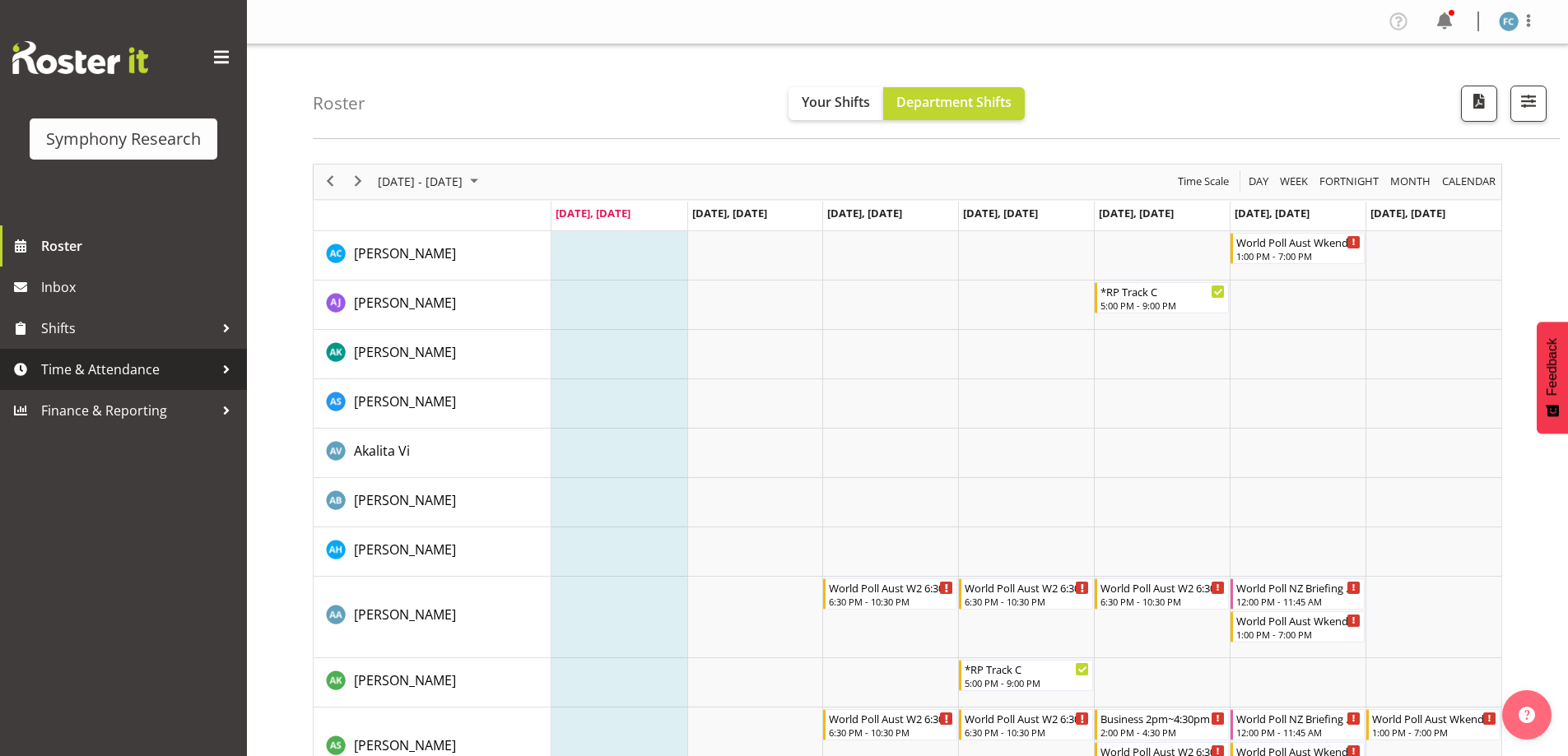
click at [219, 366] on div at bounding box center [226, 369] width 25 height 25
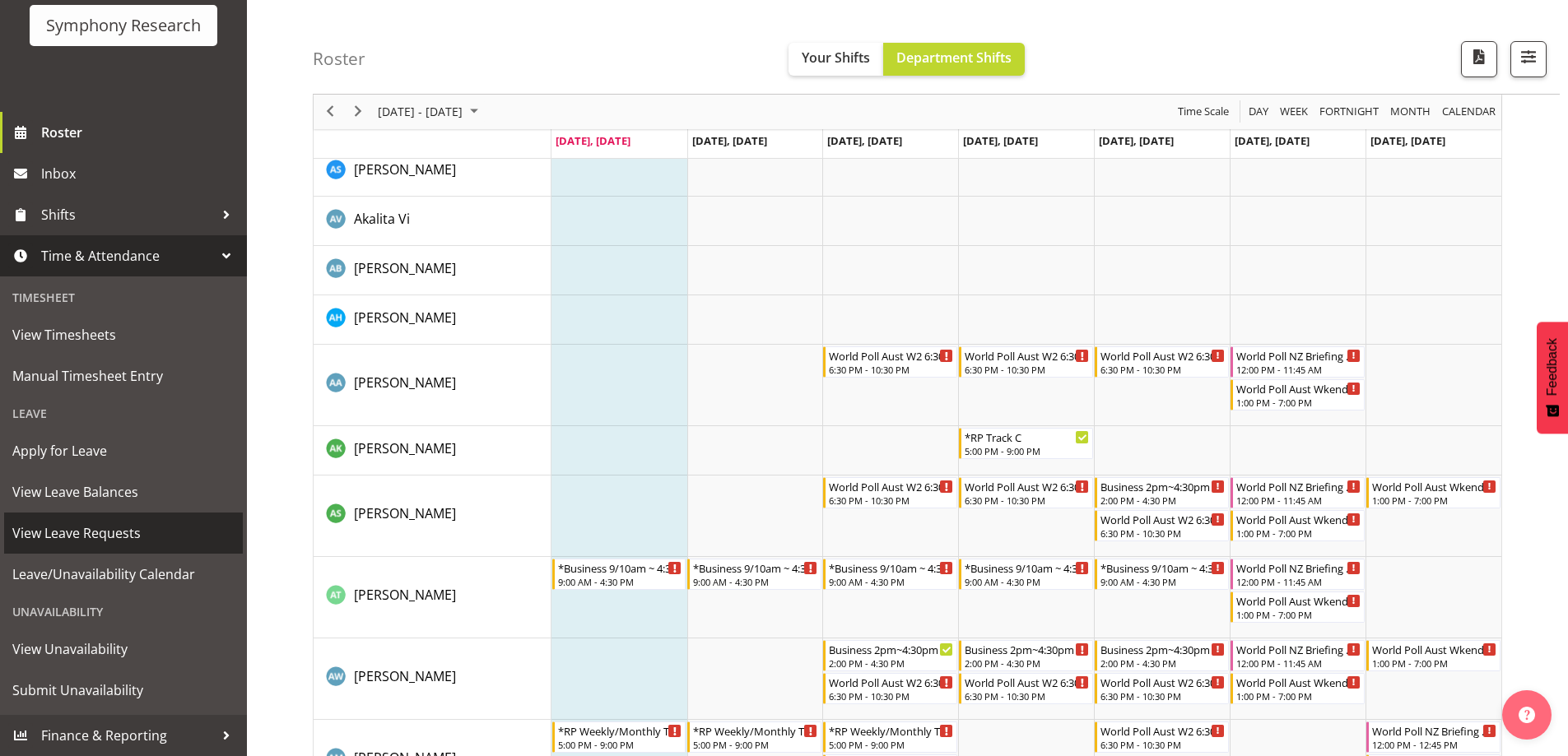
scroll to position [411, 0]
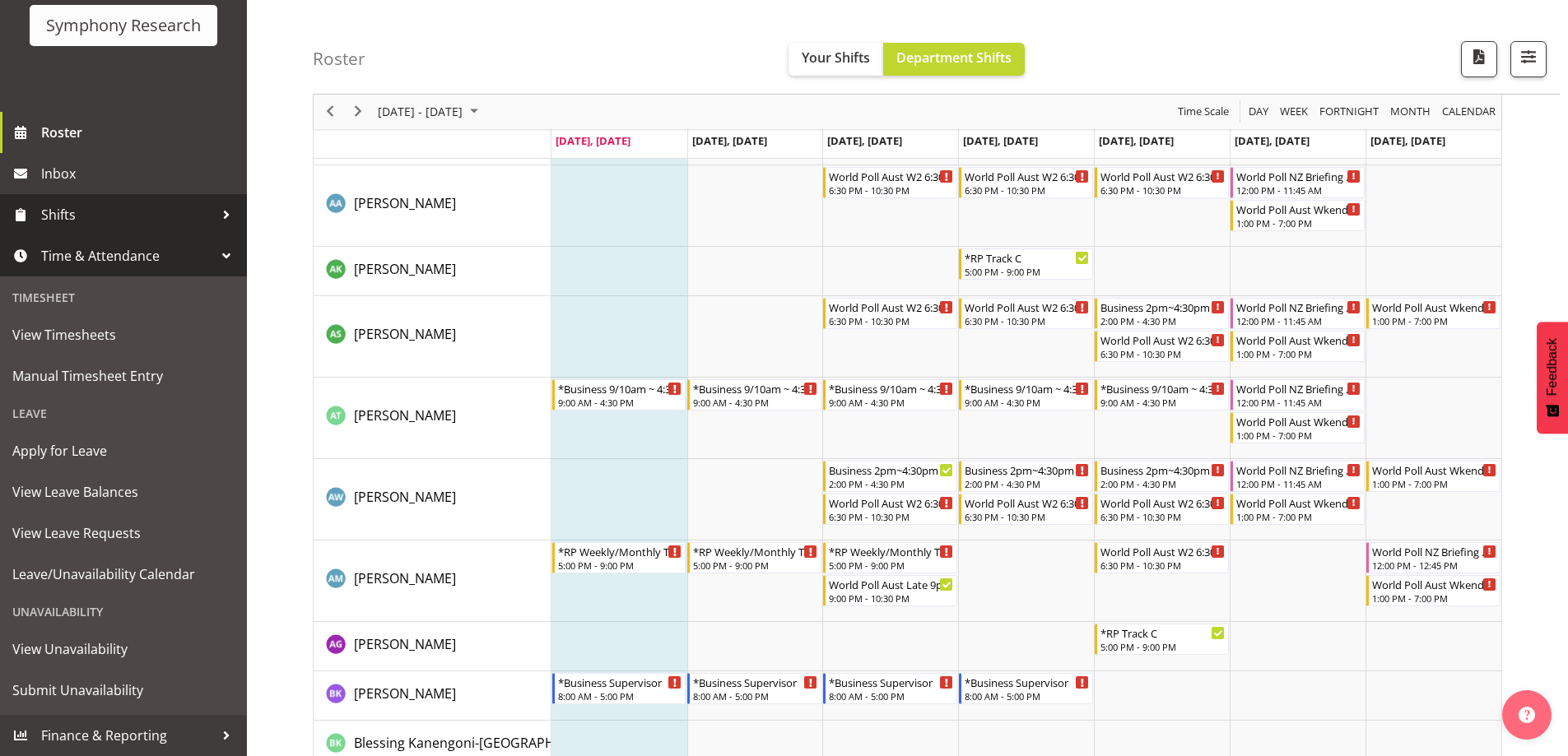
click at [214, 210] on div at bounding box center [226, 214] width 25 height 25
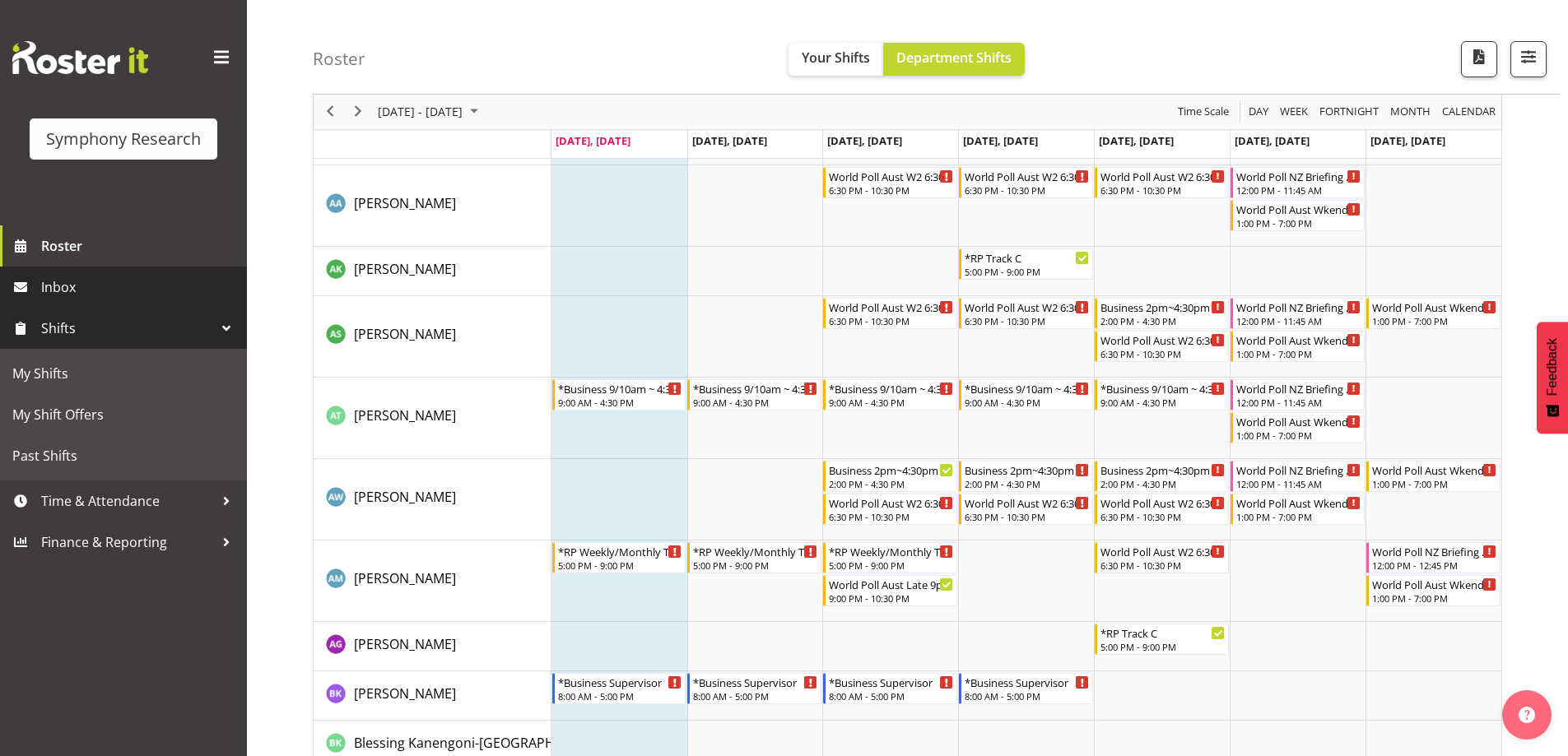
scroll to position [0, 0]
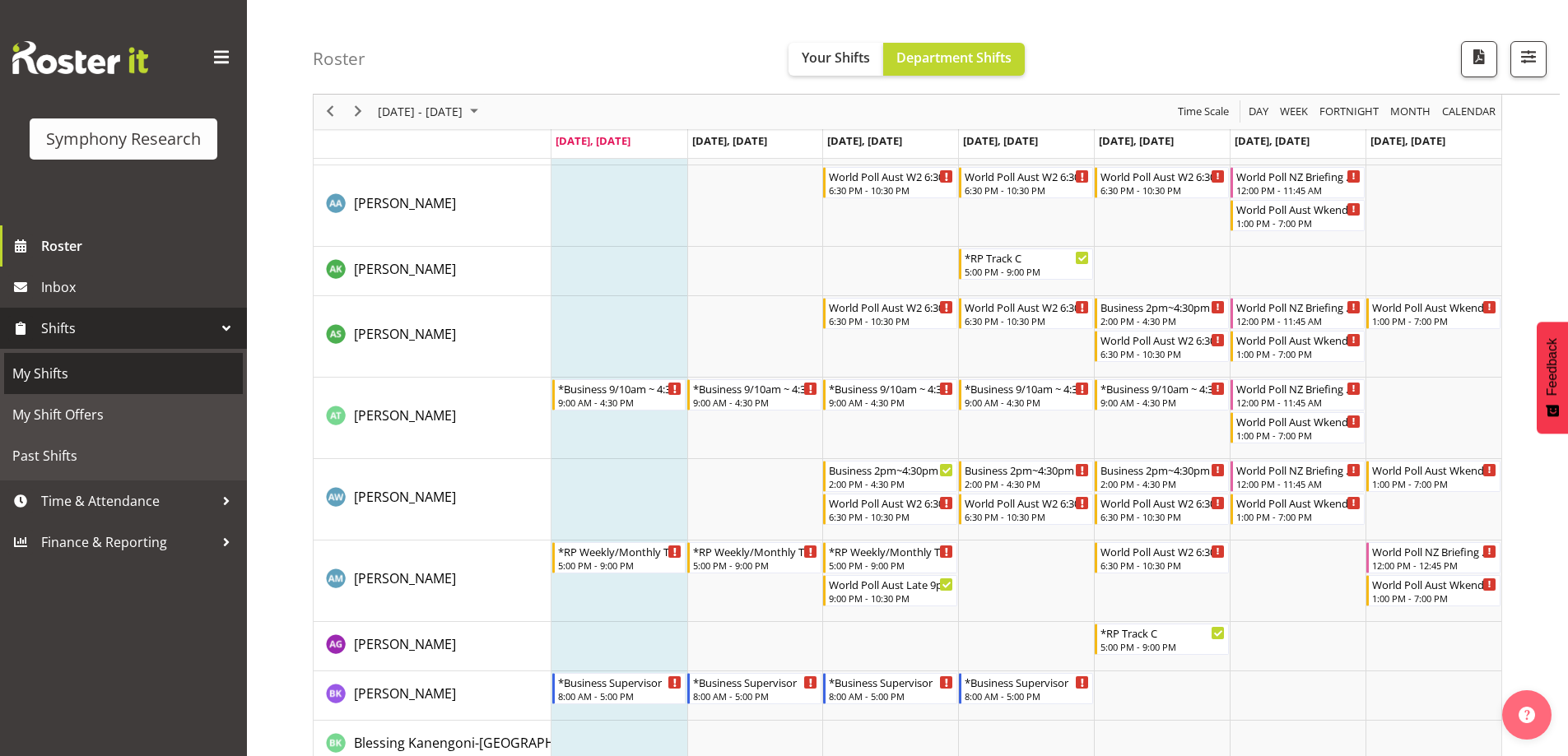
click at [99, 377] on span "My Shifts" at bounding box center [123, 373] width 222 height 25
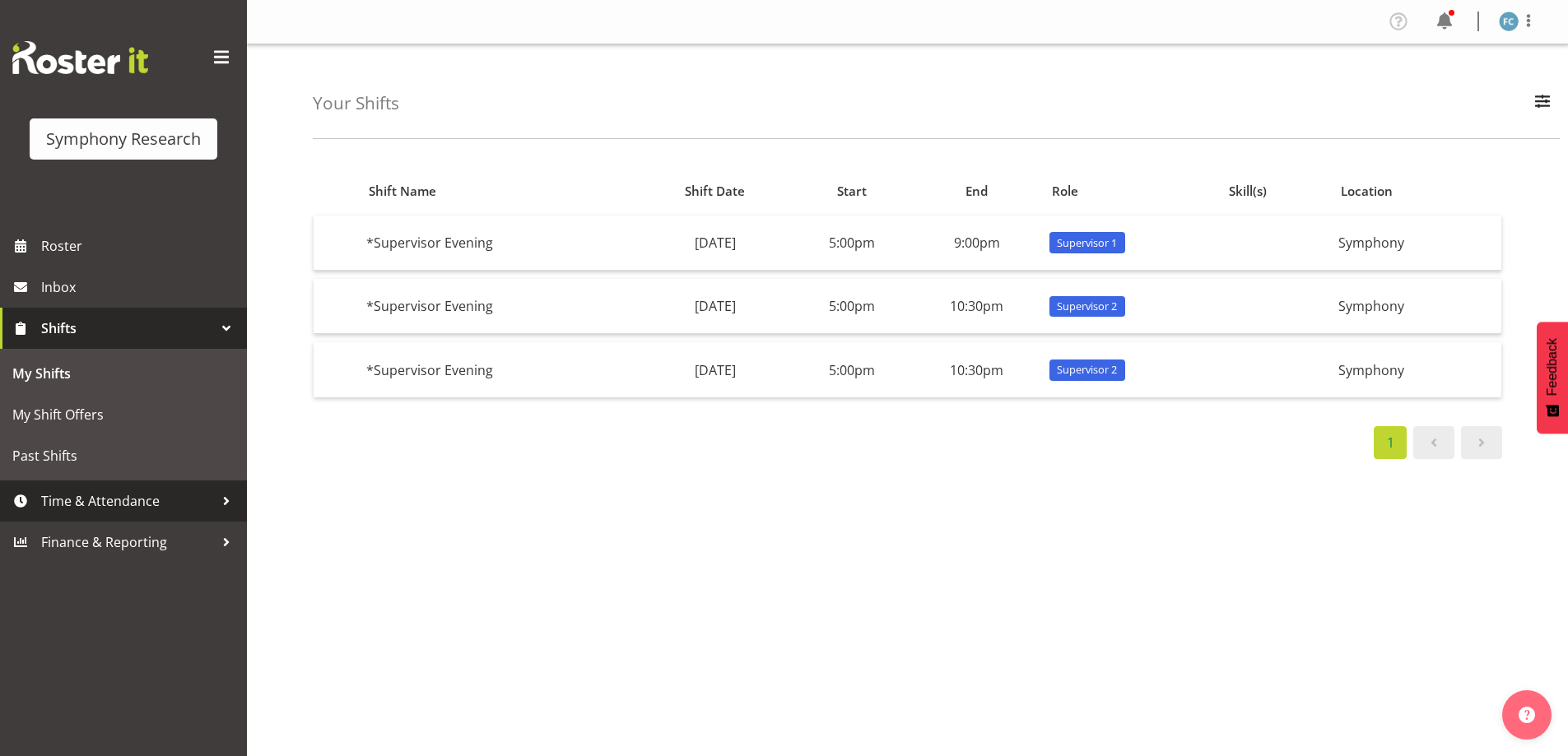
click at [219, 499] on div at bounding box center [226, 501] width 25 height 25
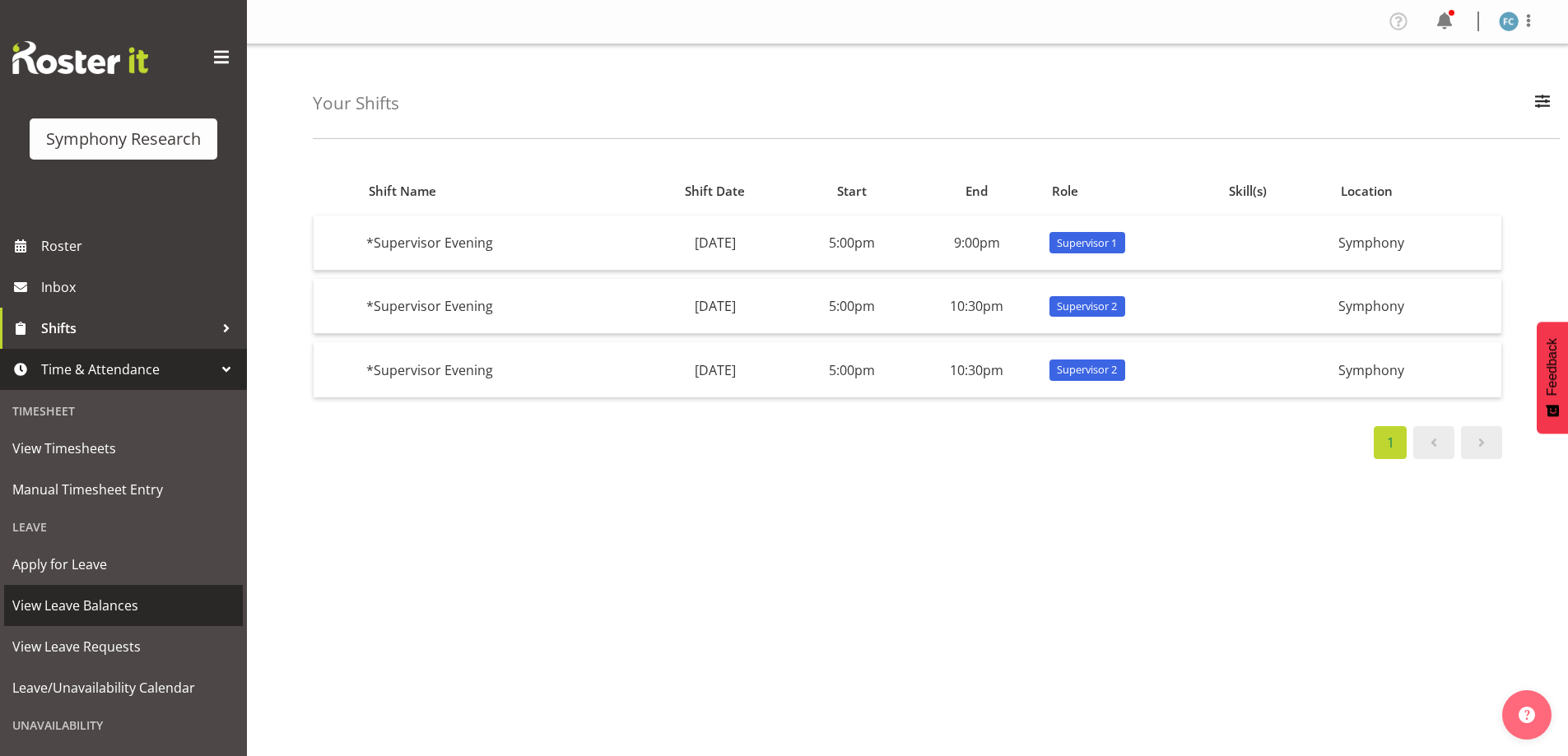
scroll to position [114, 0]
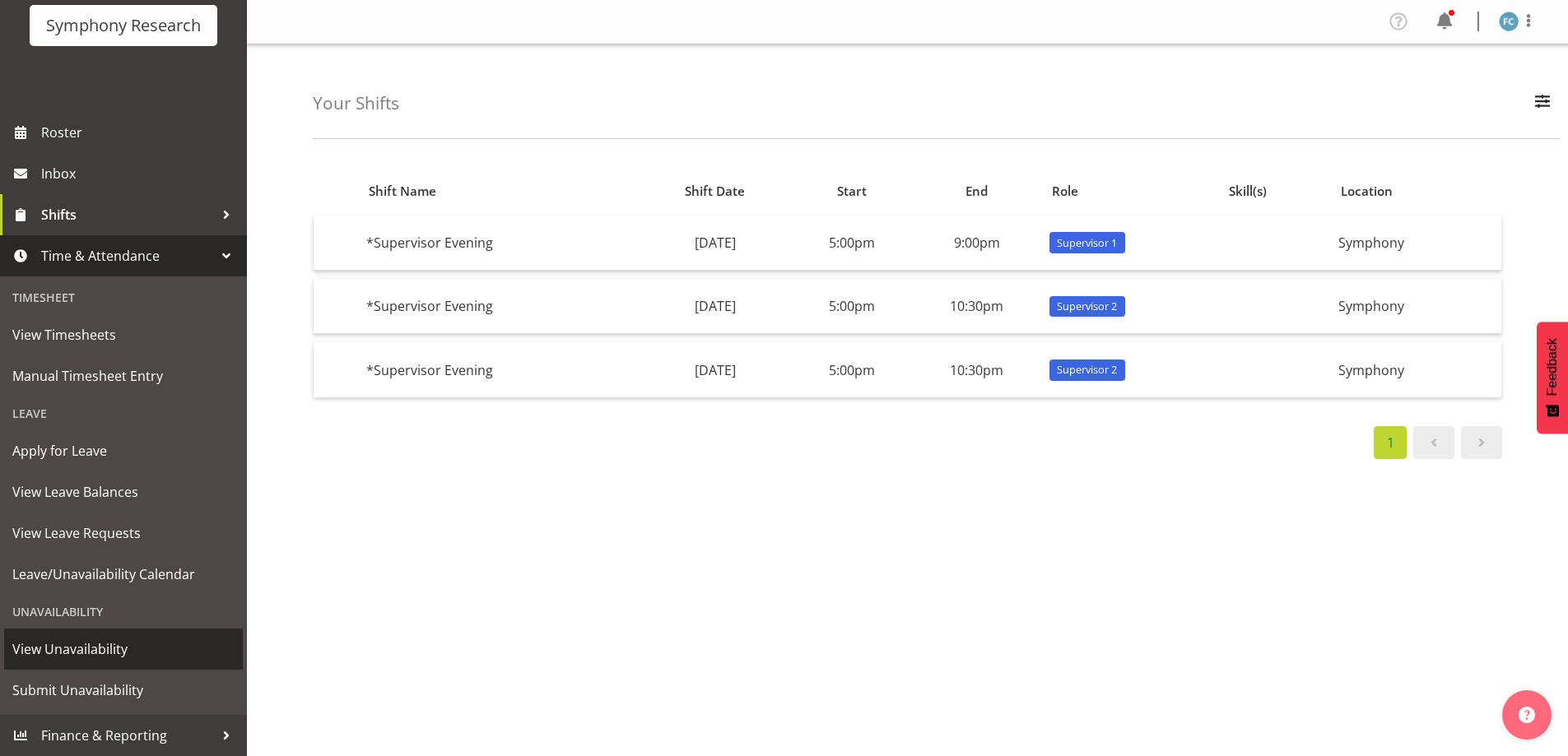
click at [153, 646] on span "View Unavailability" at bounding box center [123, 649] width 222 height 25
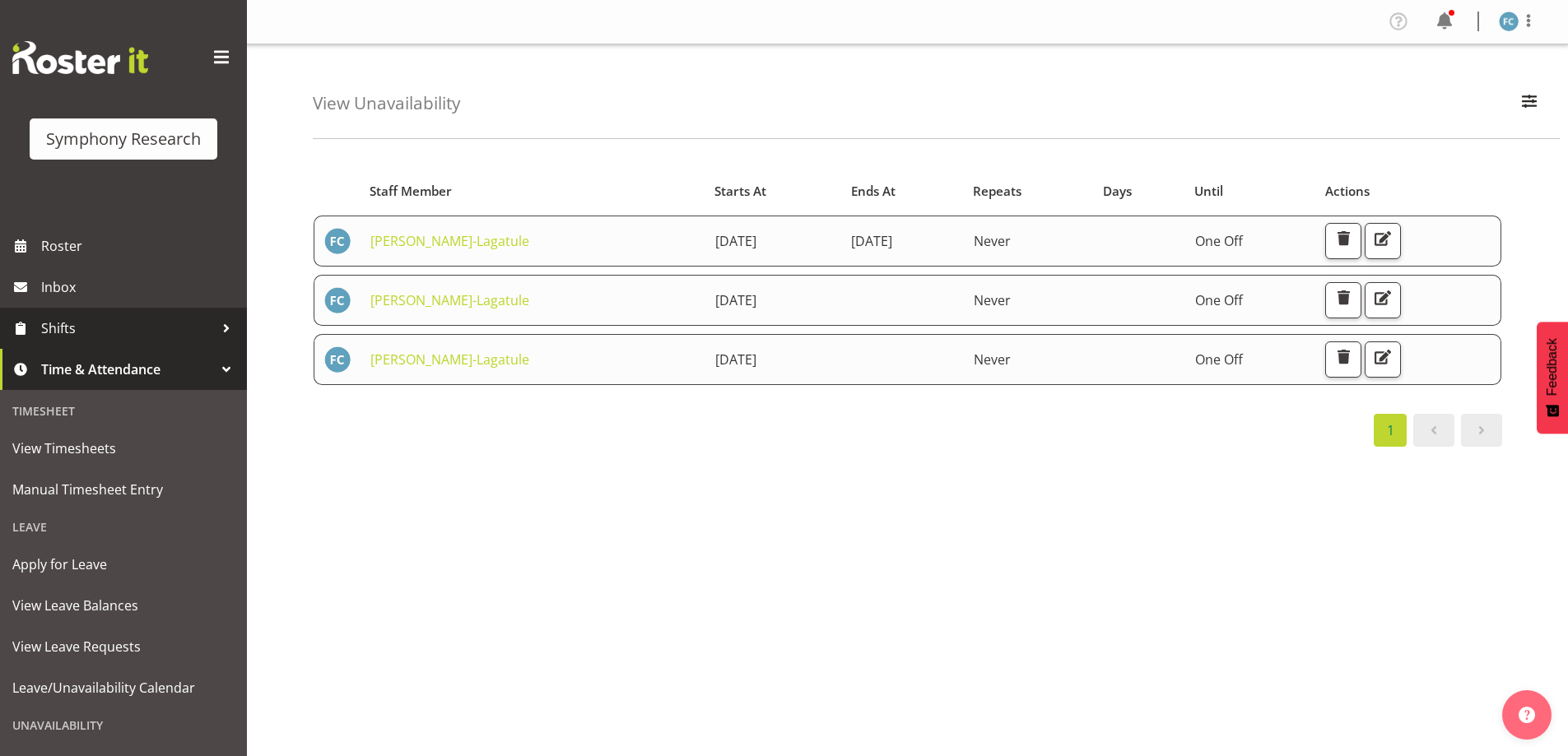
click at [214, 325] on div at bounding box center [226, 328] width 25 height 25
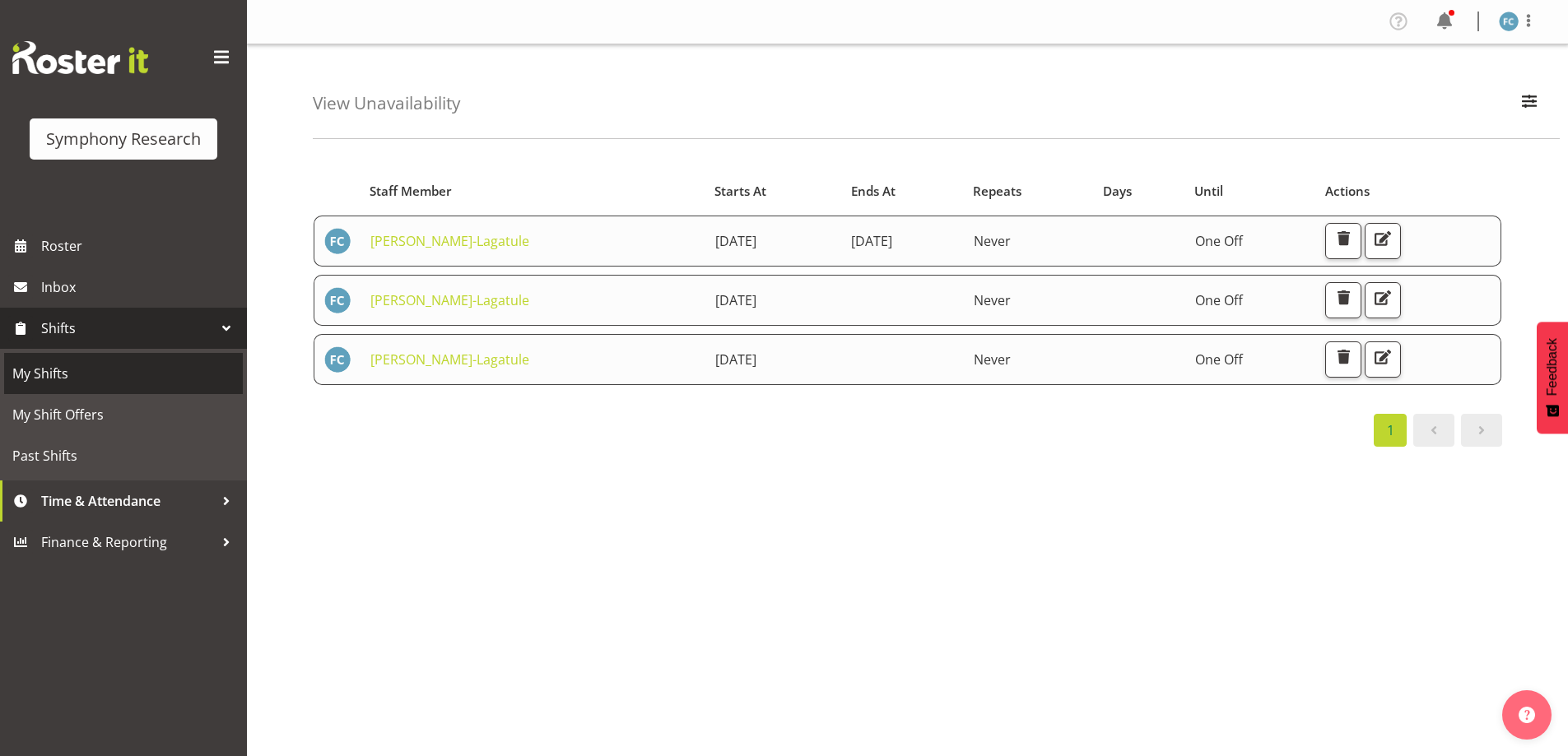
click at [177, 370] on span "My Shifts" at bounding box center [123, 373] width 222 height 25
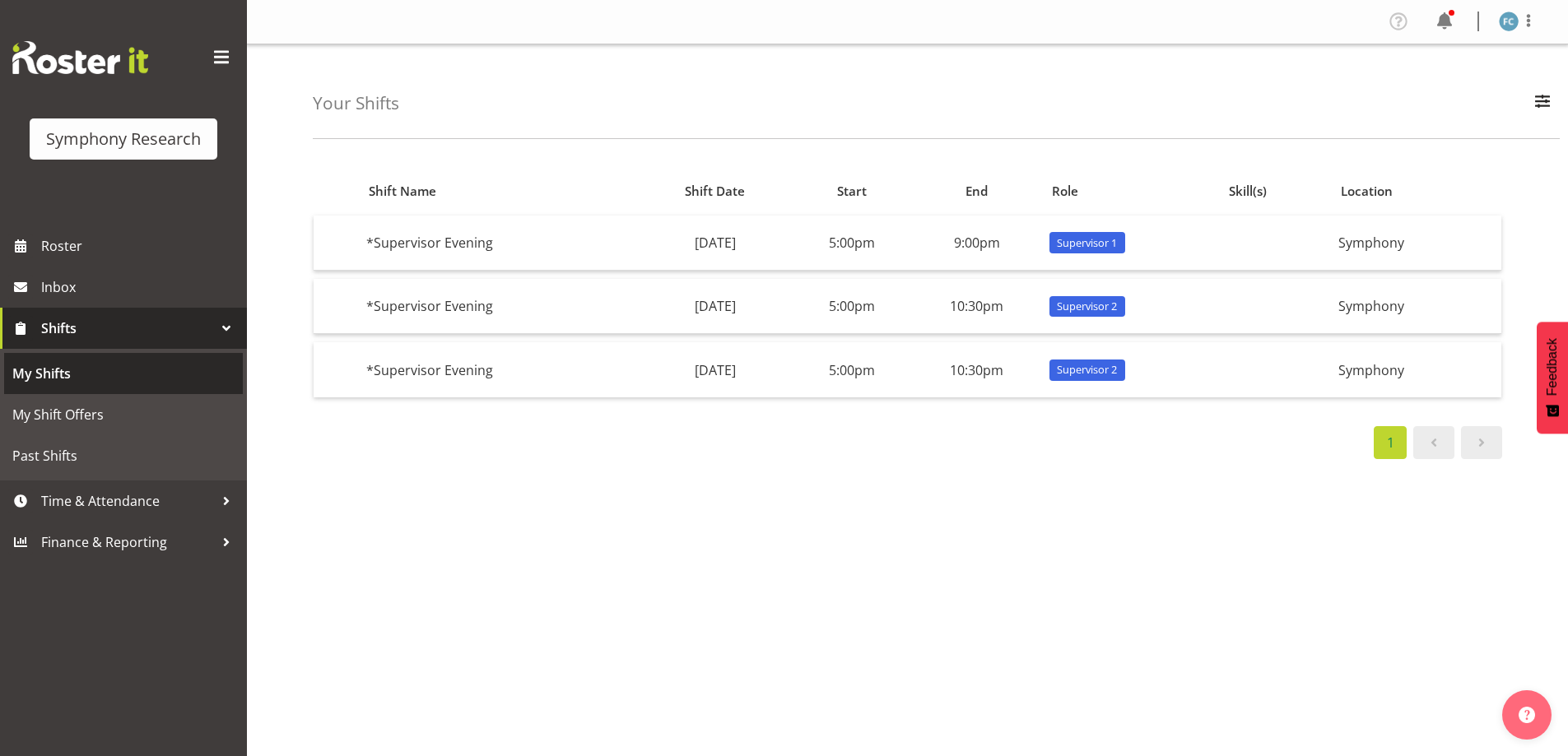
click at [215, 374] on span "My Shifts" at bounding box center [123, 373] width 222 height 25
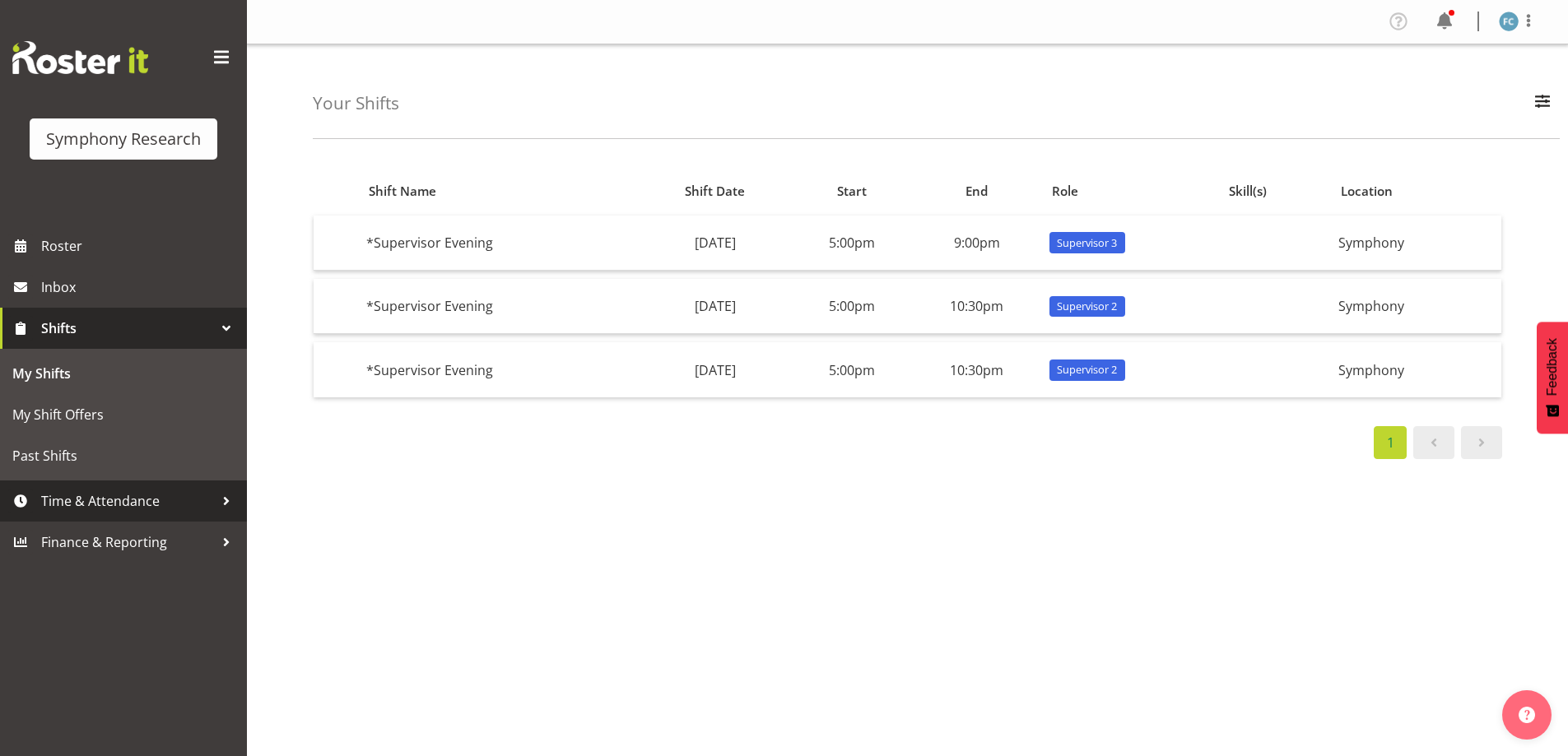
click at [215, 501] on div at bounding box center [226, 501] width 25 height 25
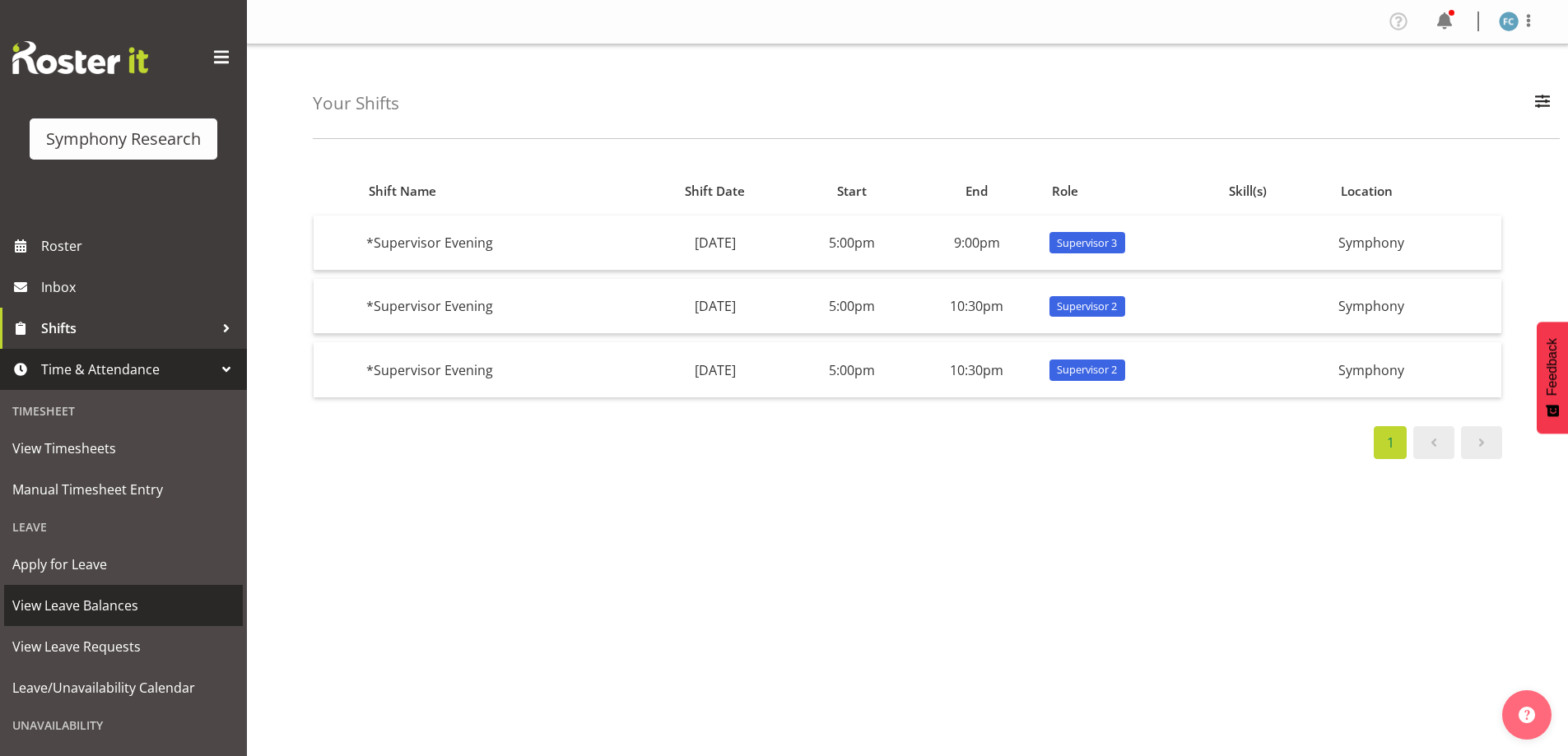
scroll to position [114, 0]
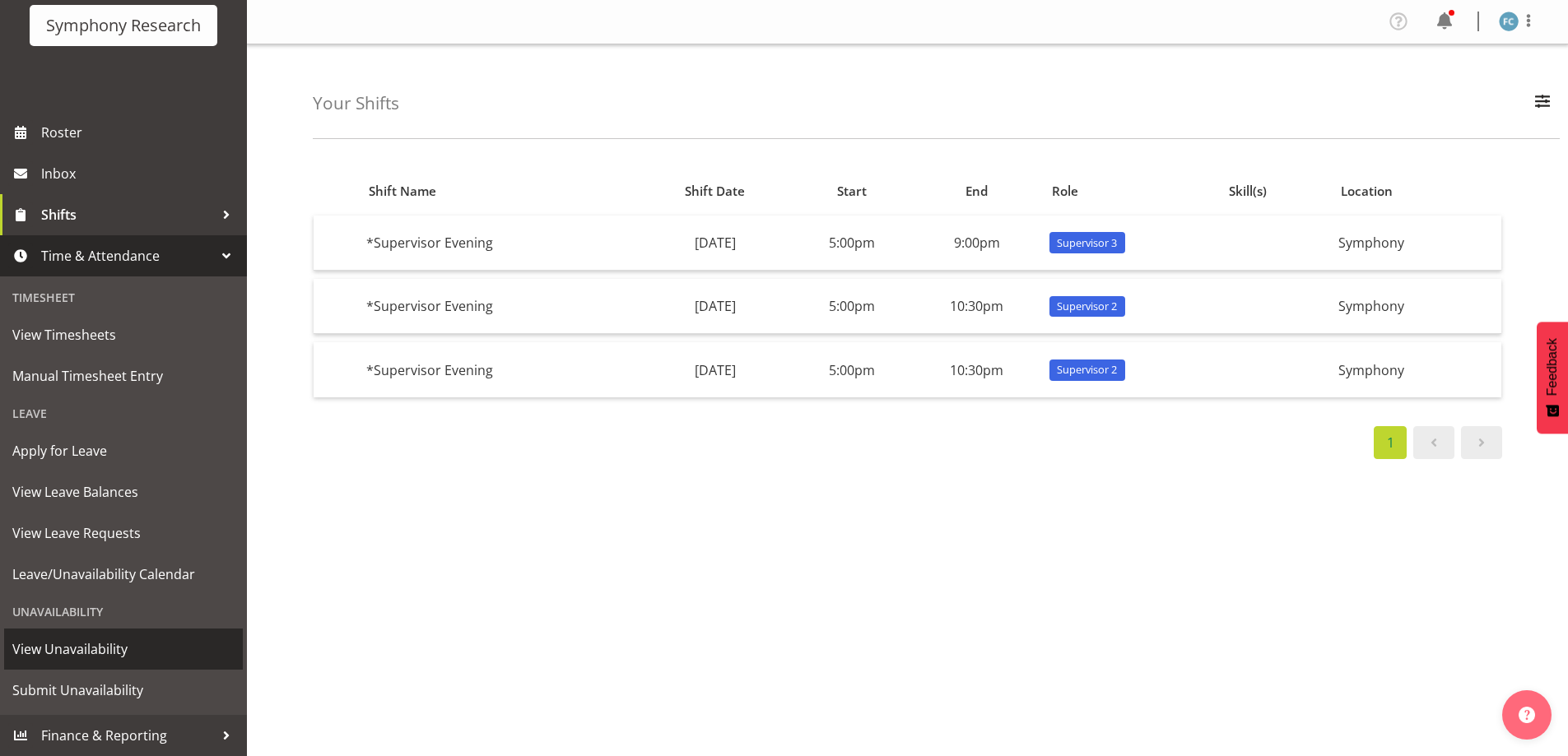
click at [170, 641] on span "View Unavailability" at bounding box center [123, 649] width 222 height 25
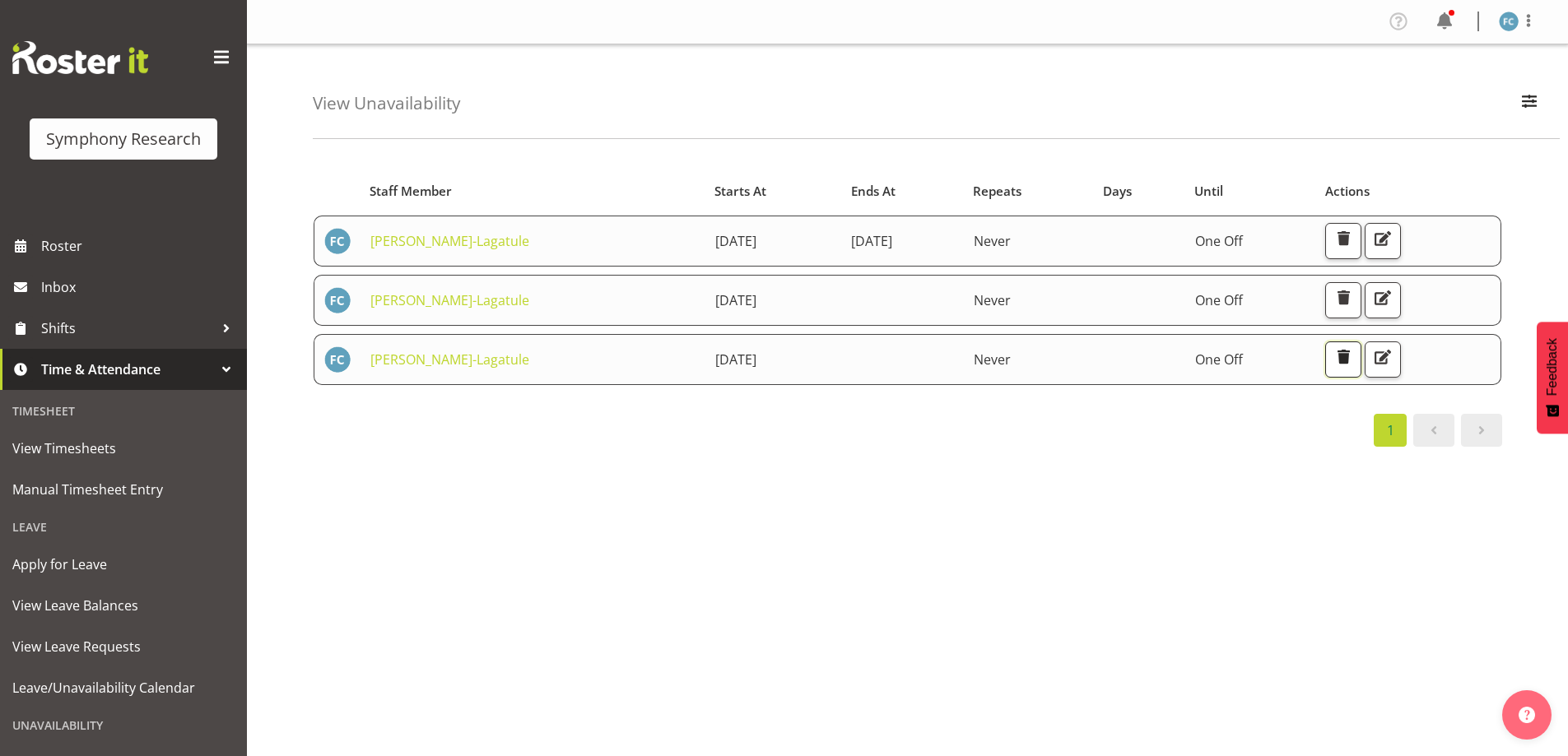
click at [1354, 359] on span "button" at bounding box center [1343, 357] width 21 height 21
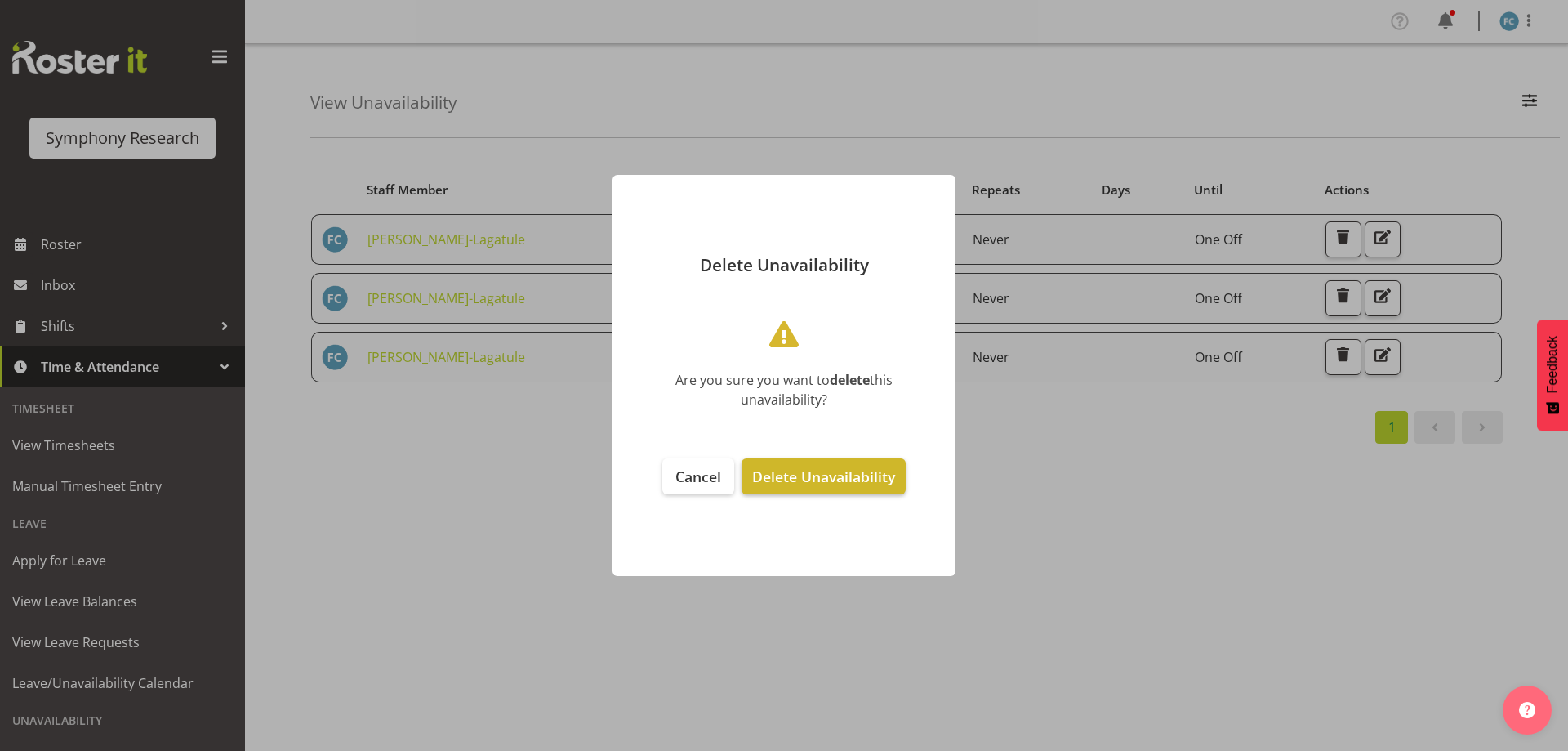
click at [852, 479] on span "Delete Unavailability" at bounding box center [824, 477] width 143 height 20
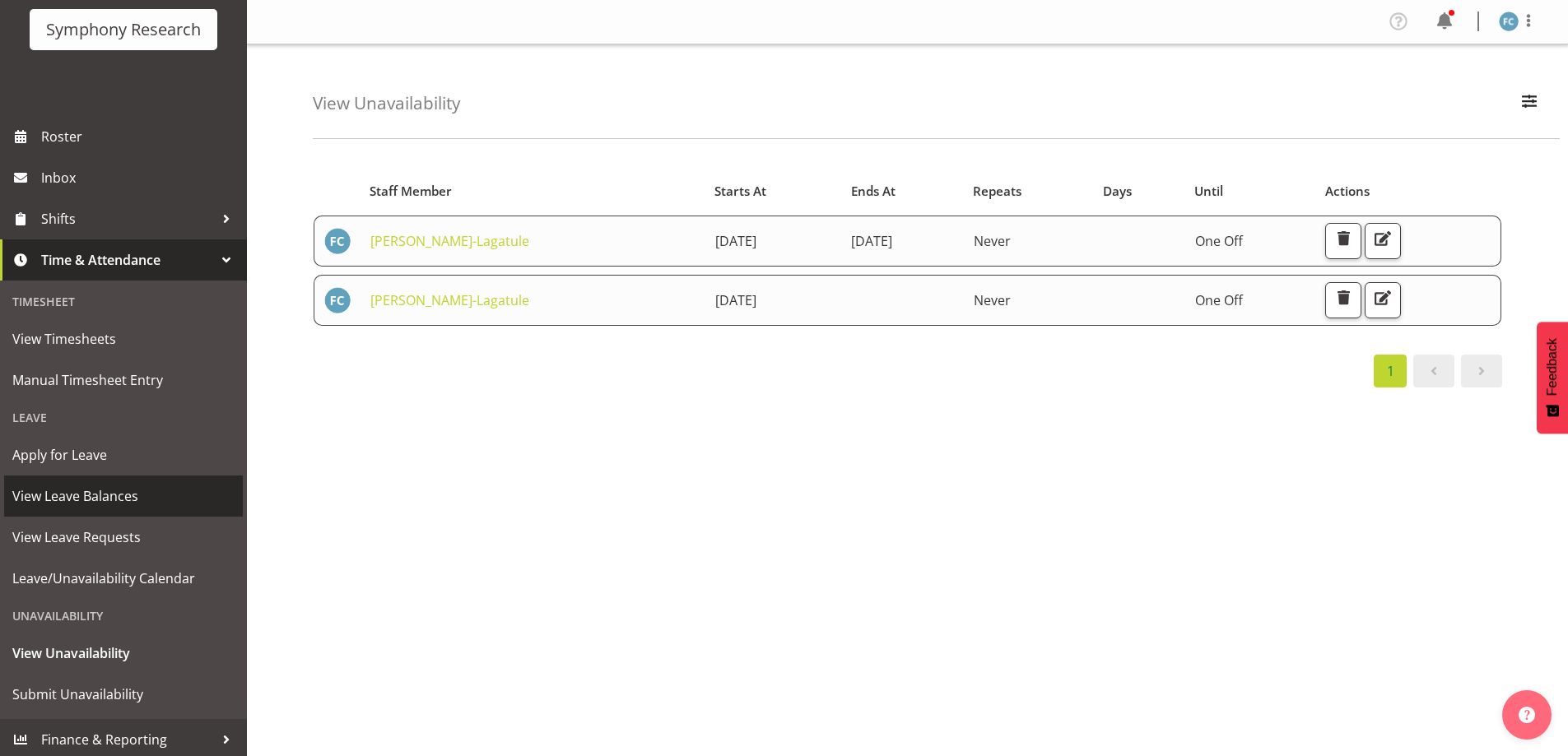
scroll to position [114, 0]
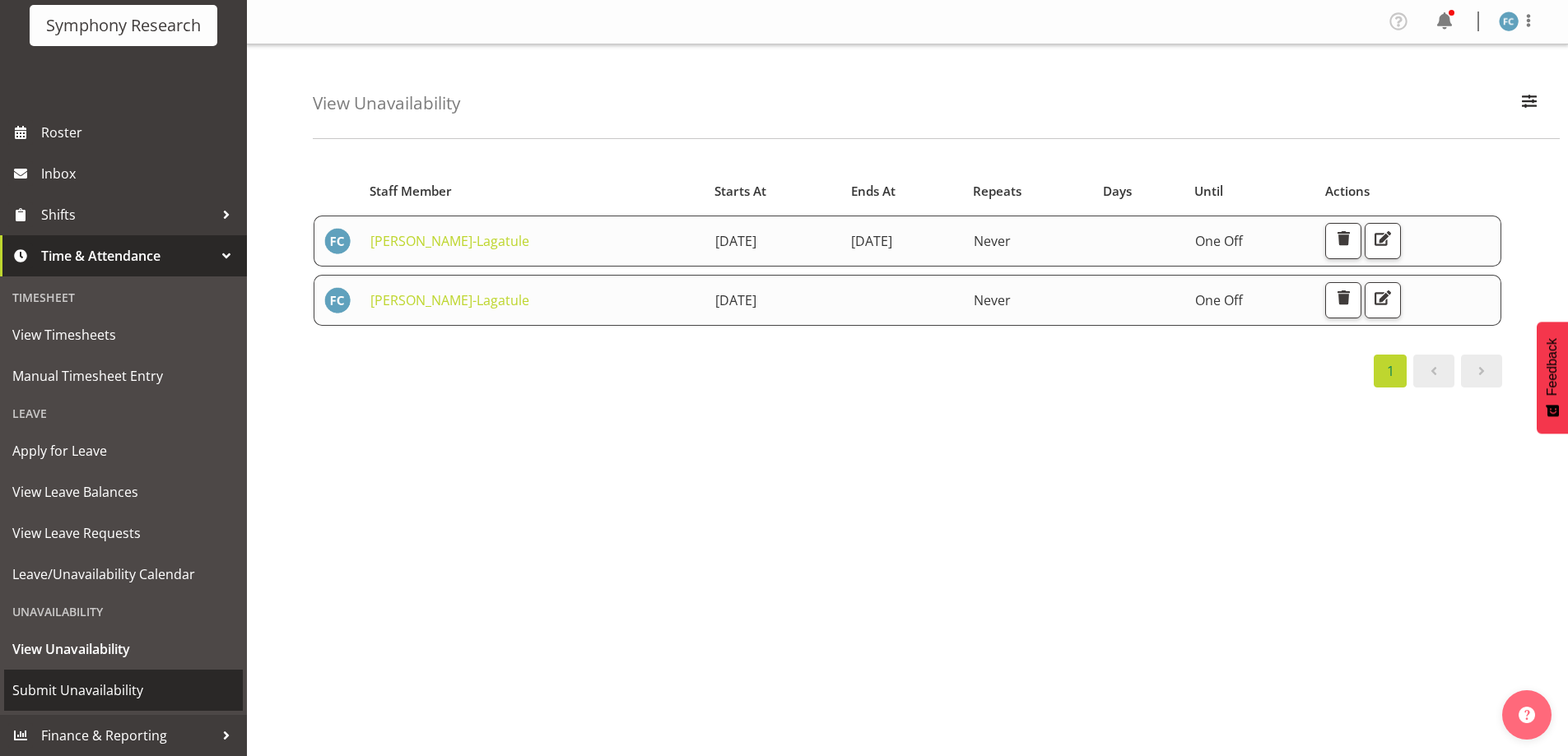
click at [138, 693] on span "Submit Unavailability" at bounding box center [123, 690] width 222 height 25
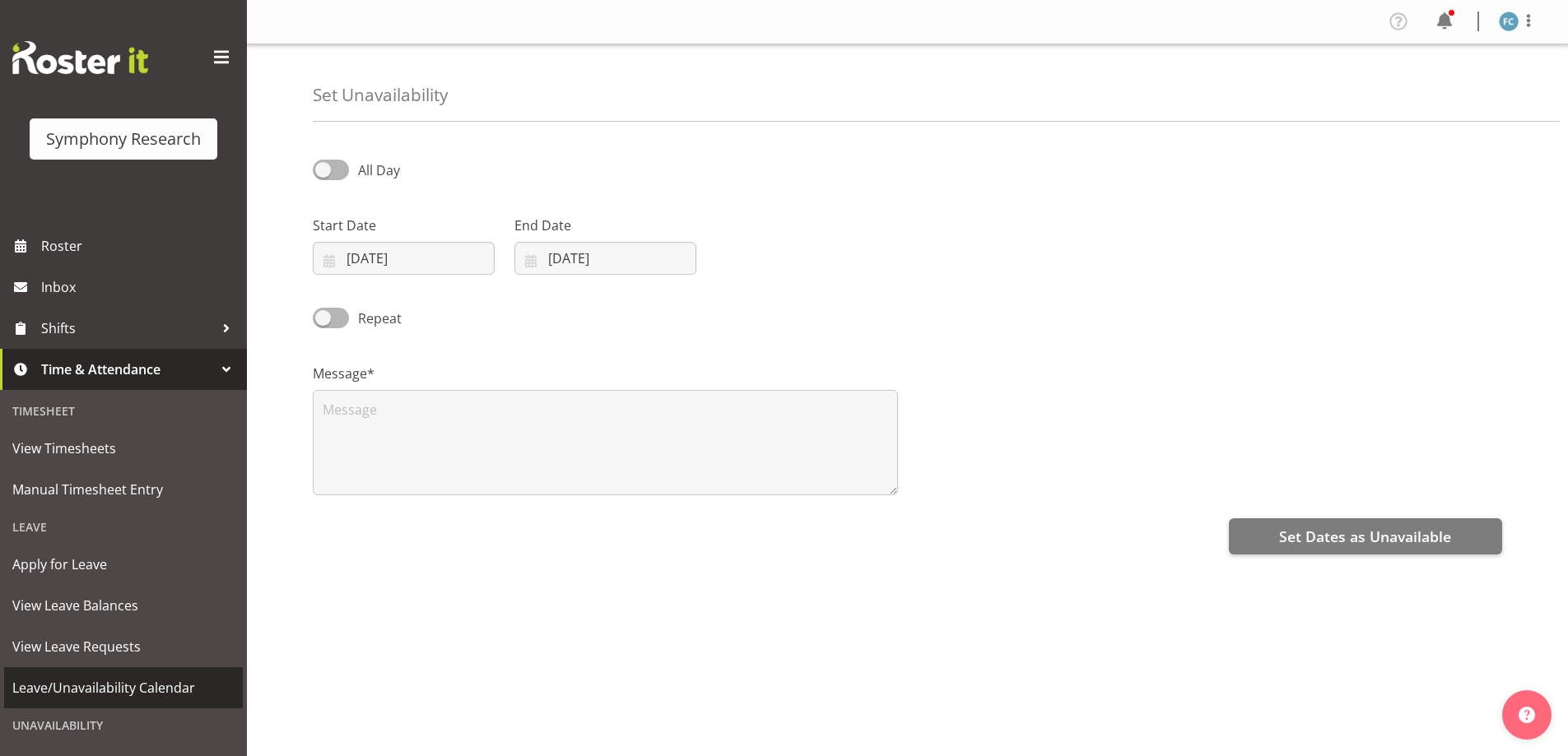
select select "7"
select select "2025"
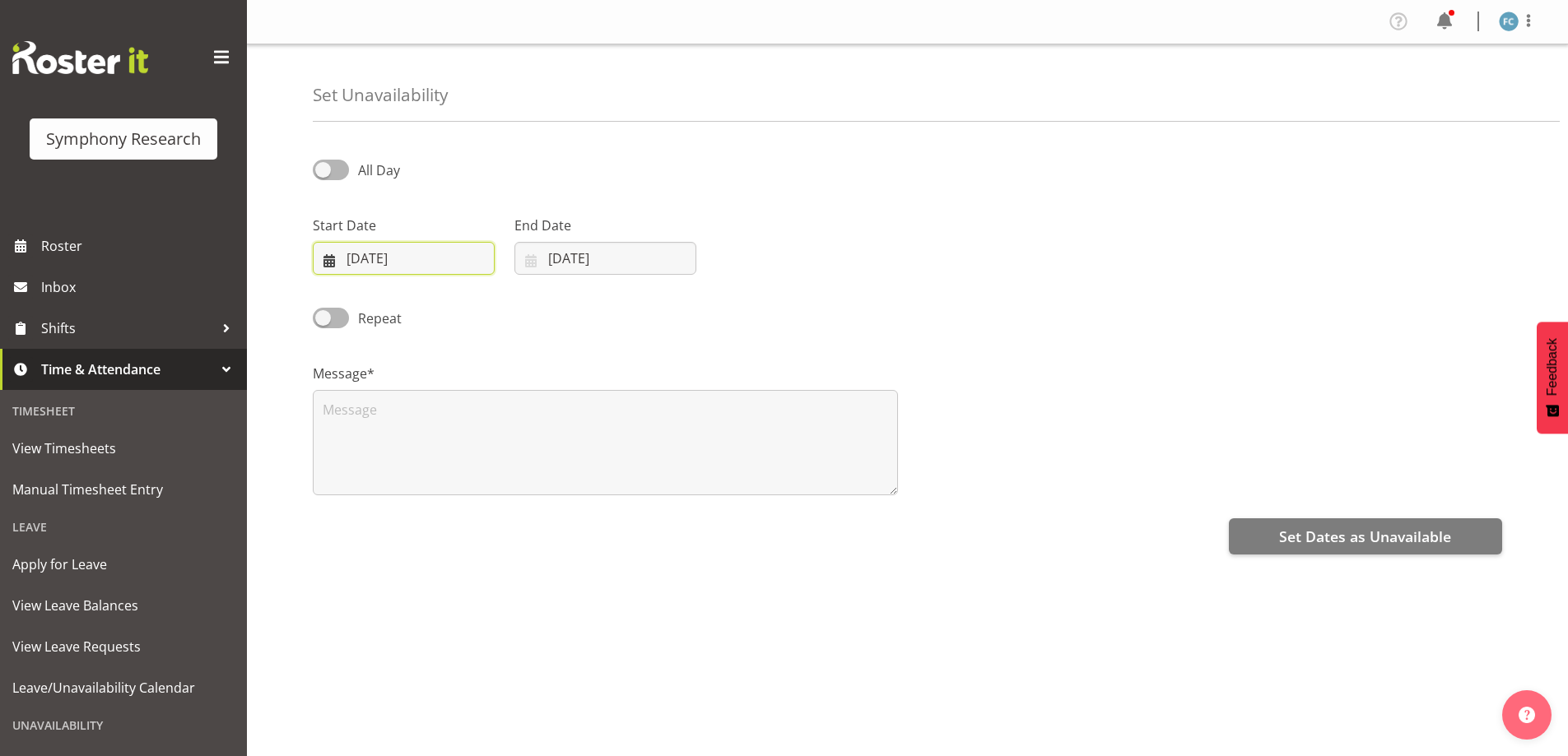
click at [327, 255] on input "11/08/2025" at bounding box center [403, 258] width 181 height 33
click at [343, 515] on span "24" at bounding box center [345, 515] width 13 height 16
type input "24/08/2025"
click at [530, 264] on input "[DATE]" at bounding box center [605, 258] width 181 height 33
click at [577, 515] on span "25" at bounding box center [580, 515] width 13 height 16
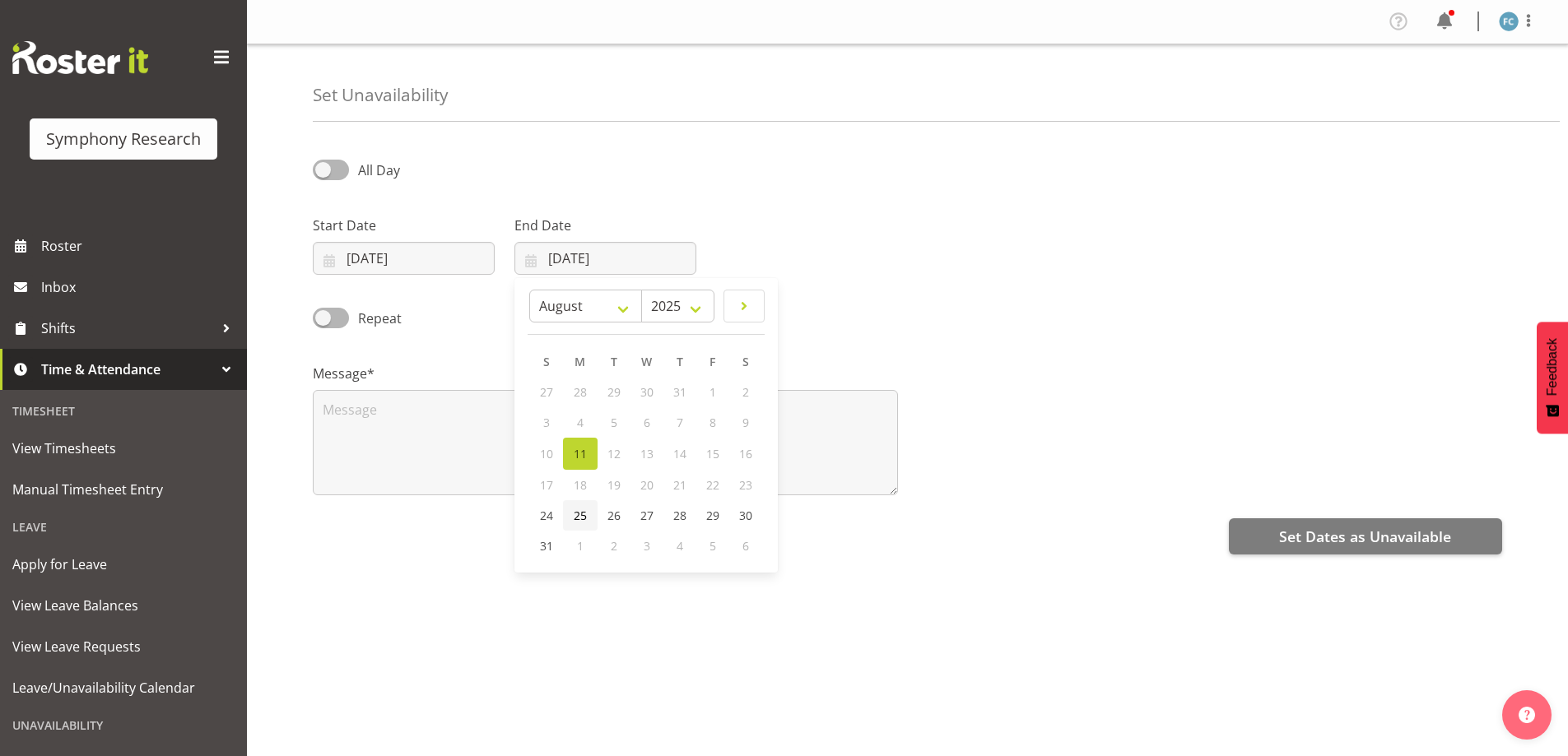
type input "25/08/2025"
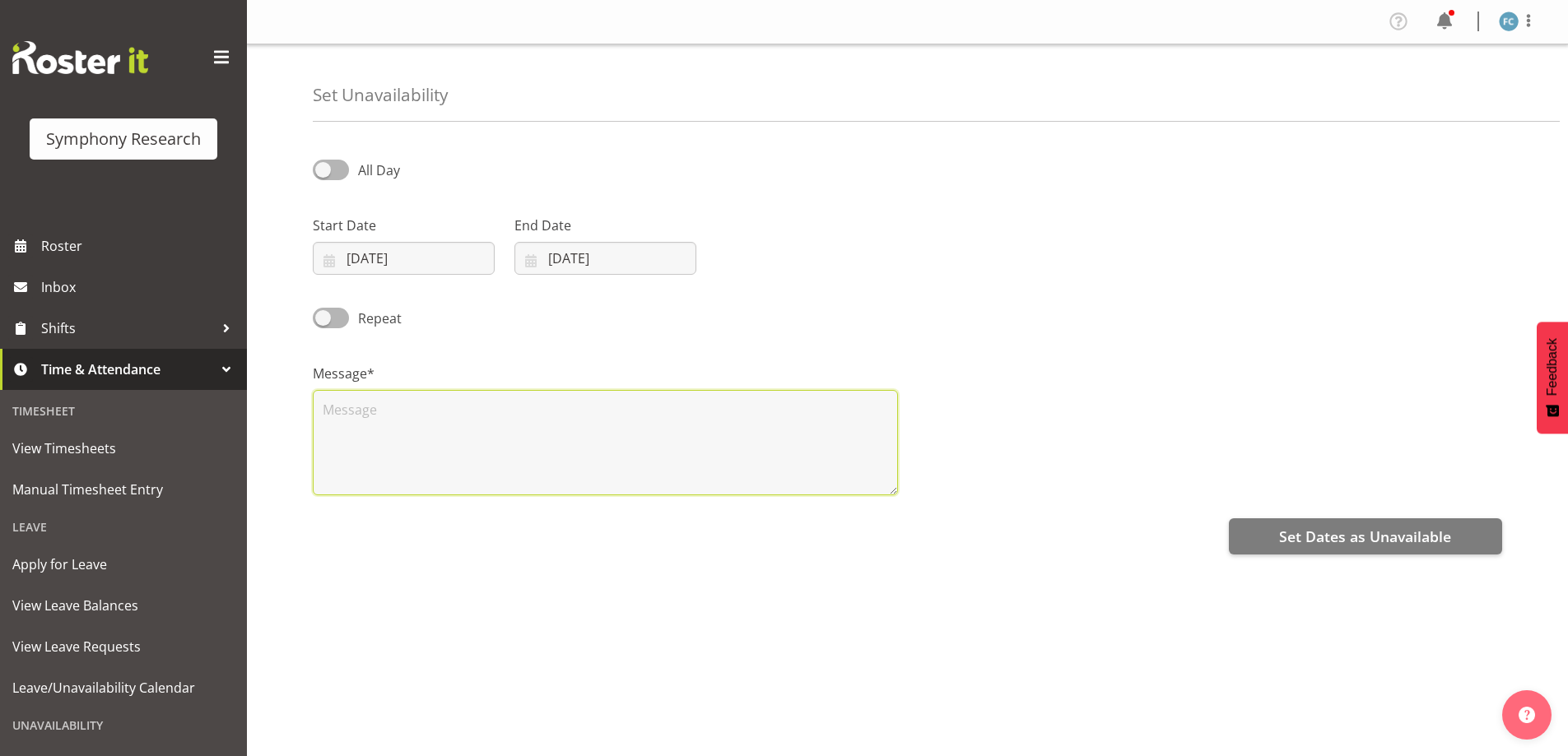
click at [414, 420] on textarea at bounding box center [605, 443] width 585 height 106
type textarea "Days off"
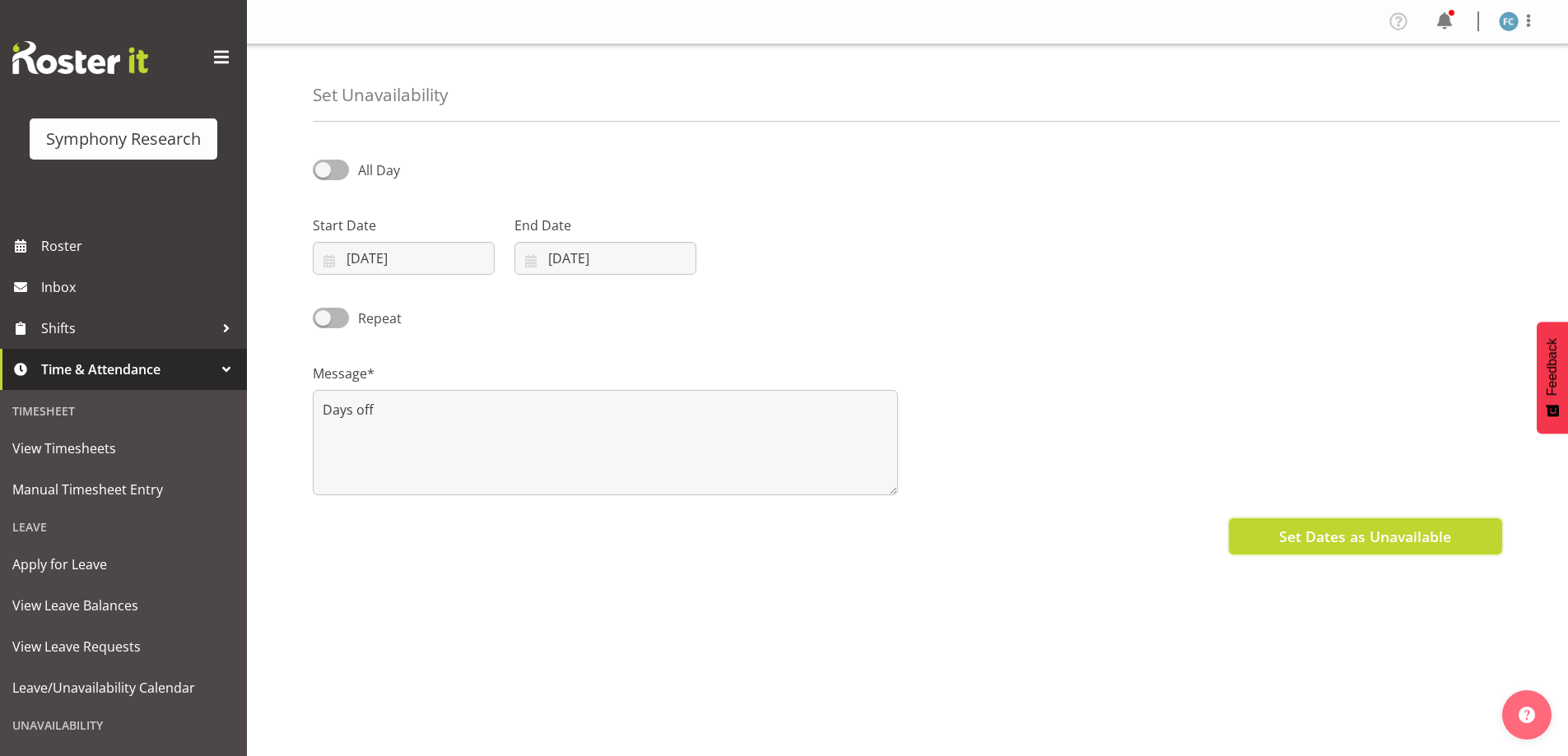
click at [1324, 533] on span "Set Dates as Unavailable" at bounding box center [1364, 536] width 172 height 21
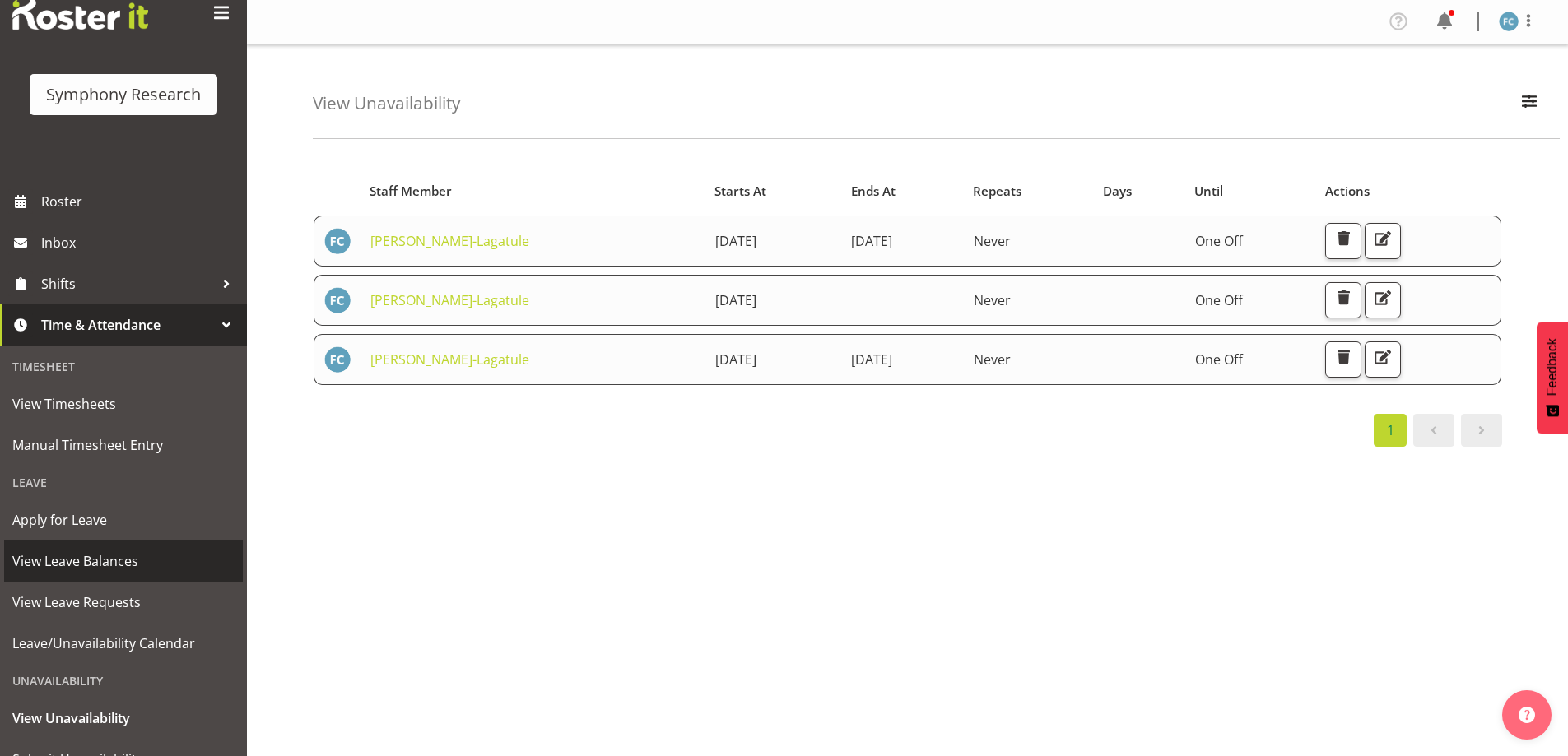
scroll to position [114, 0]
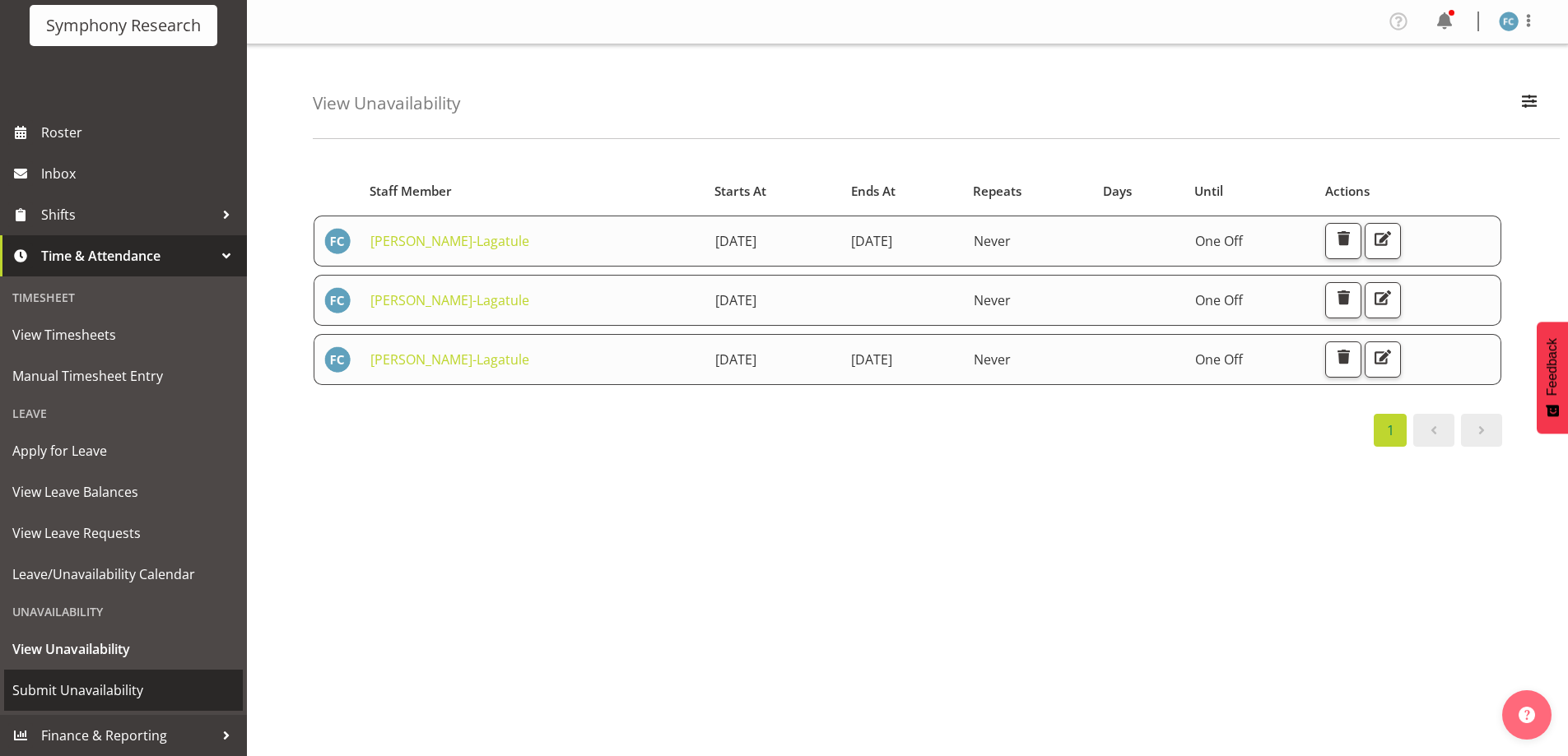
click at [124, 679] on span "Submit Unavailability" at bounding box center [123, 690] width 222 height 25
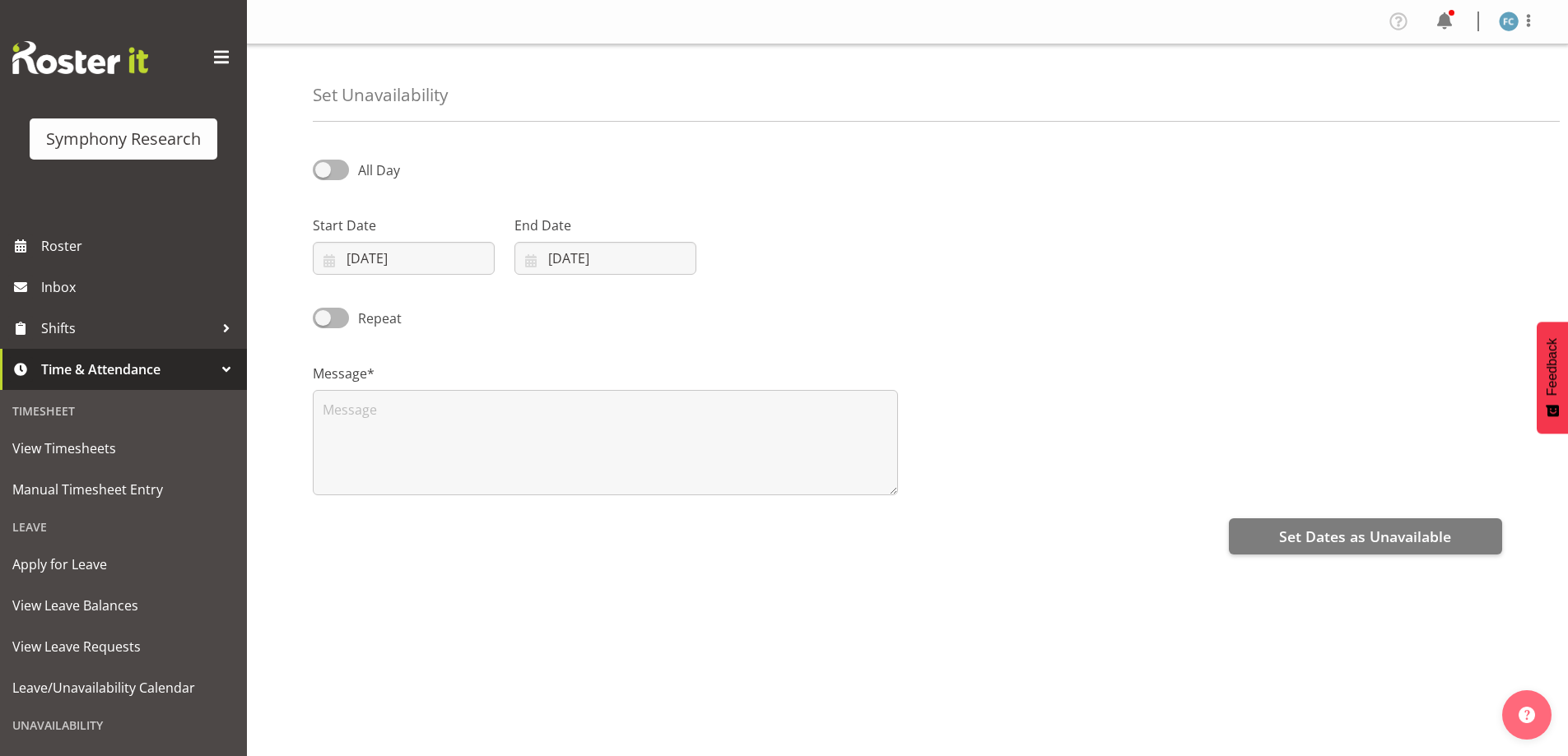
select select "7"
select select "2025"
click at [359, 265] on input "11/08/2025" at bounding box center [403, 258] width 181 height 33
click at [515, 519] on span "29" at bounding box center [511, 515] width 13 height 16
type input "29/08/2025"
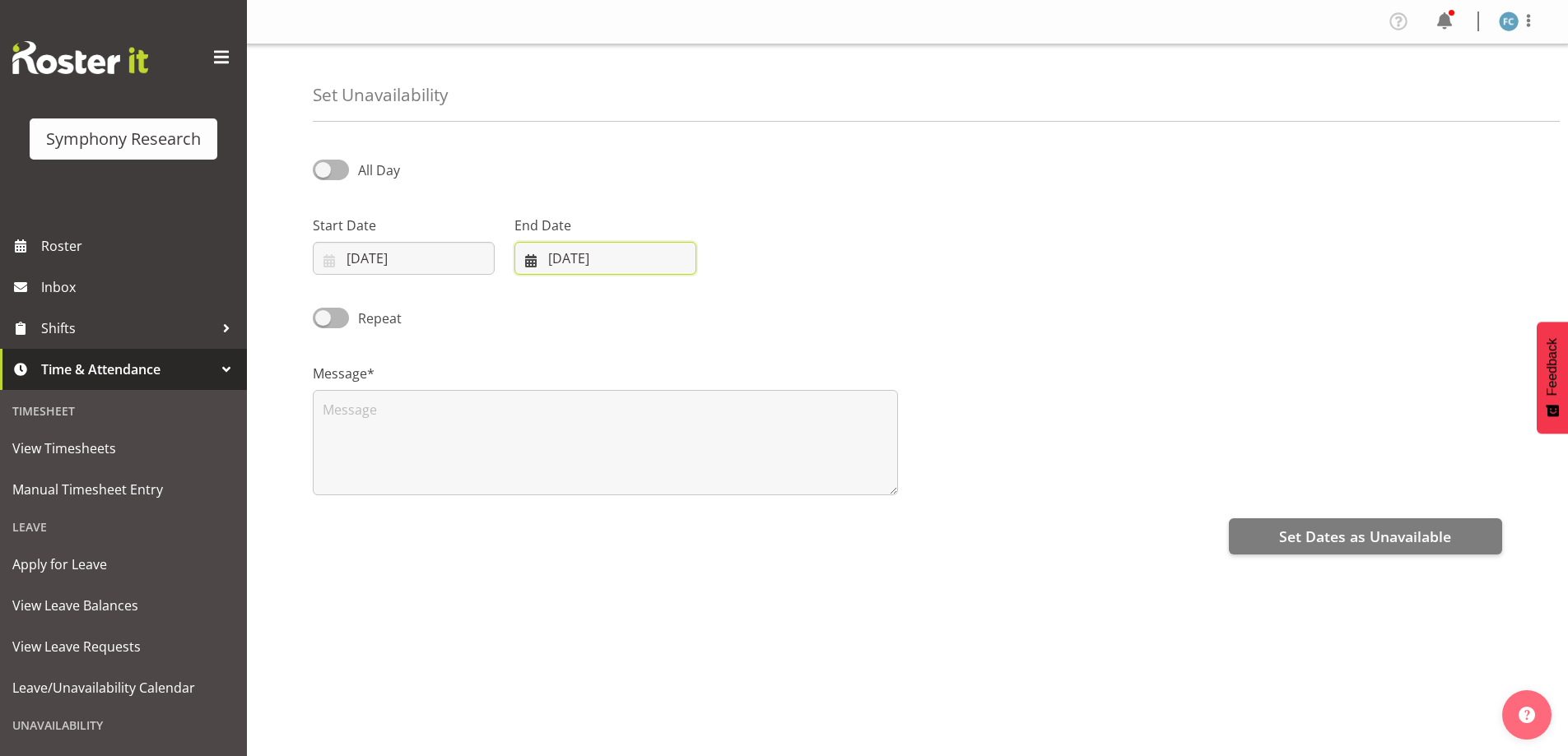
click at [543, 264] on input "11/08/2025" at bounding box center [605, 258] width 181 height 33
click at [716, 521] on span "29" at bounding box center [713, 515] width 13 height 16
type input "29/08/2025"
click at [452, 424] on textarea at bounding box center [605, 443] width 585 height 106
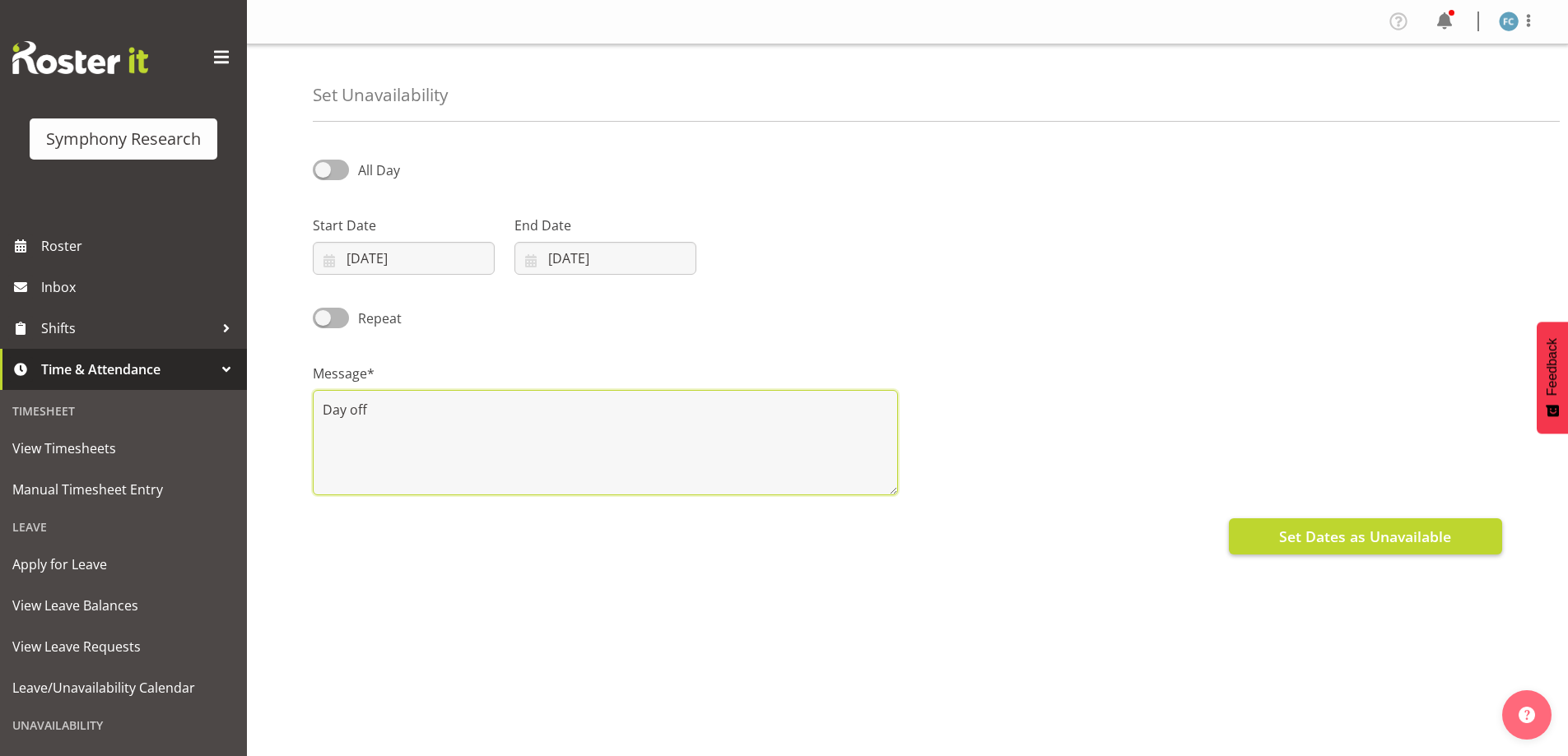
type textarea "Day off"
click at [1330, 539] on span "Set Dates as Unavailable" at bounding box center [1364, 536] width 172 height 21
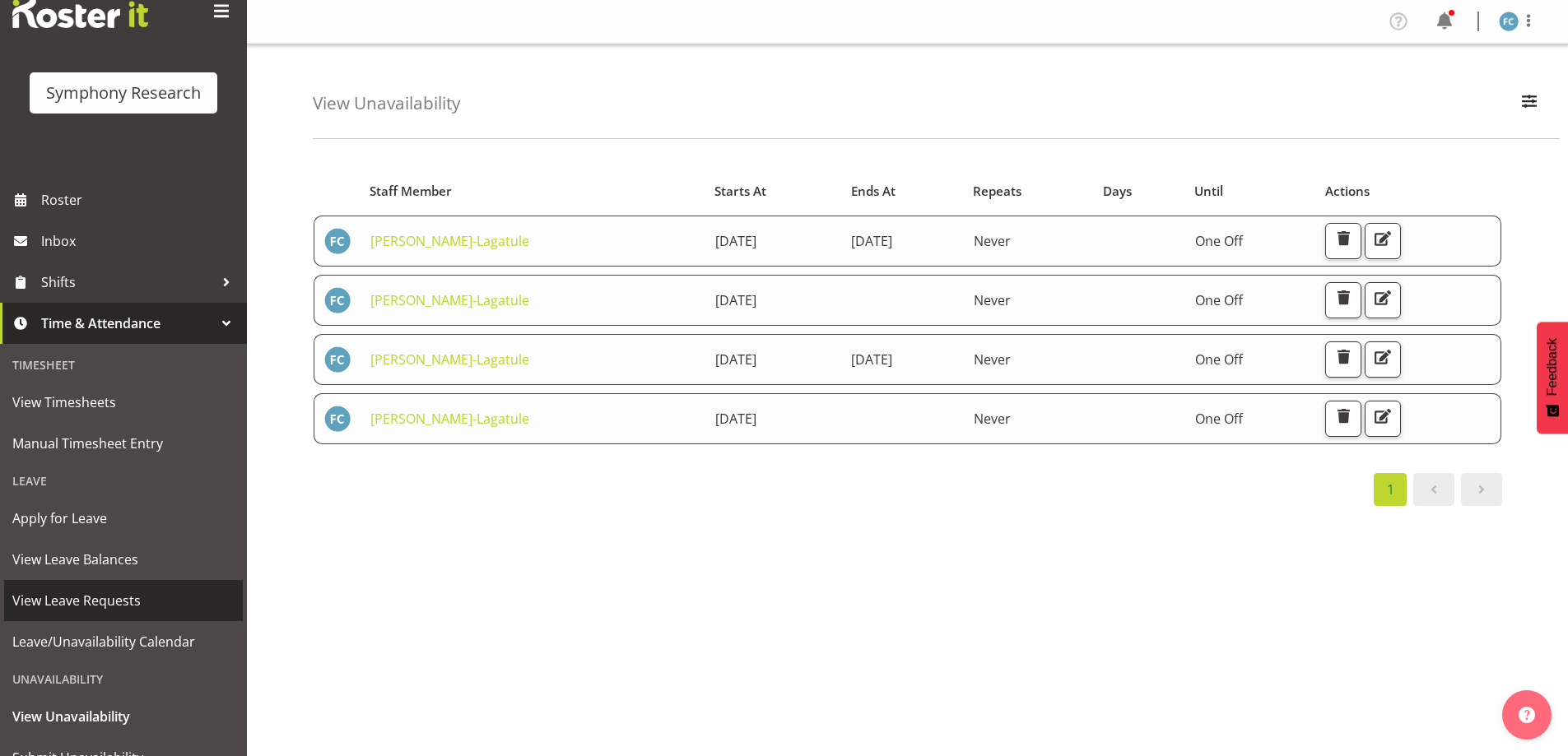
scroll to position [114, 0]
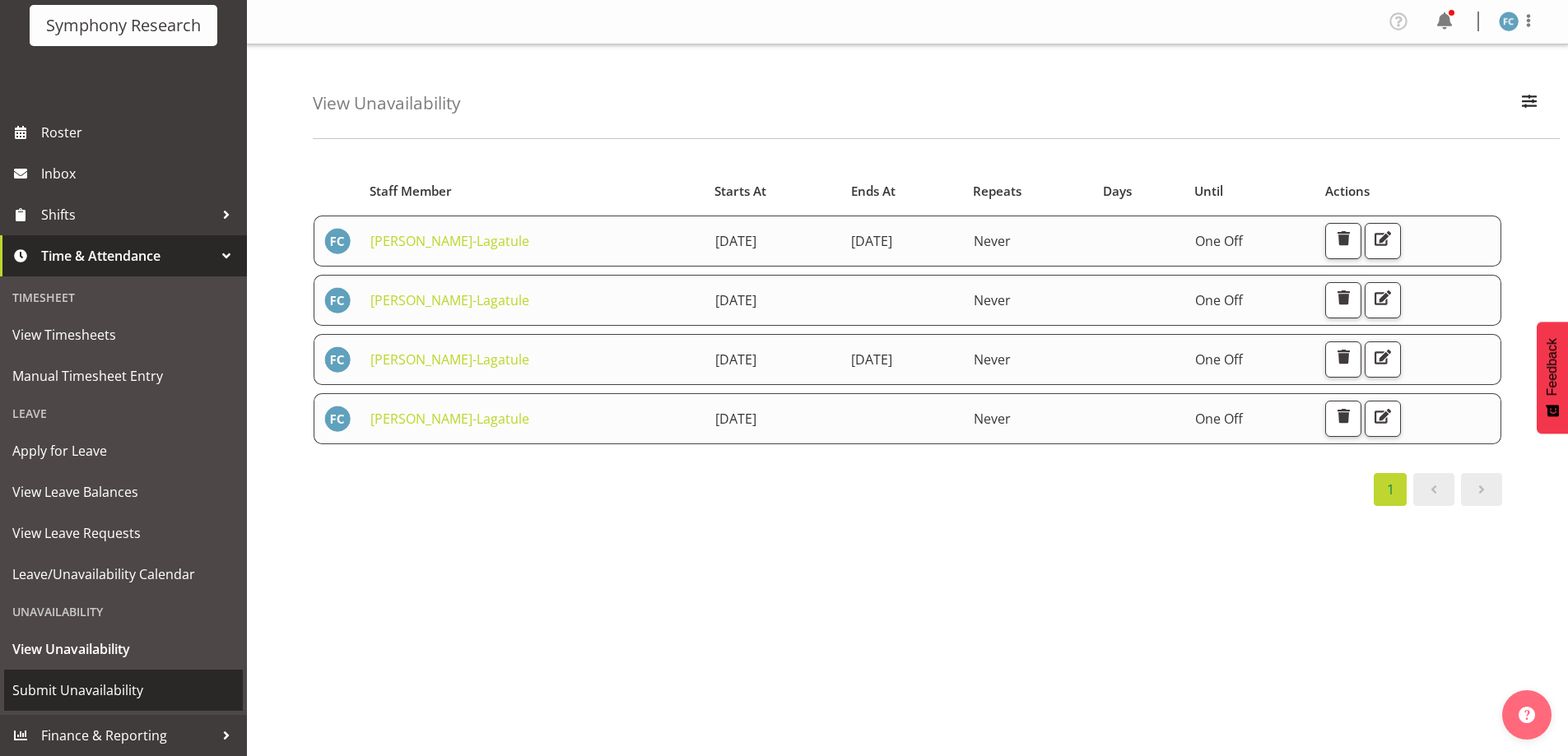
click at [105, 690] on span "Submit Unavailability" at bounding box center [123, 690] width 222 height 25
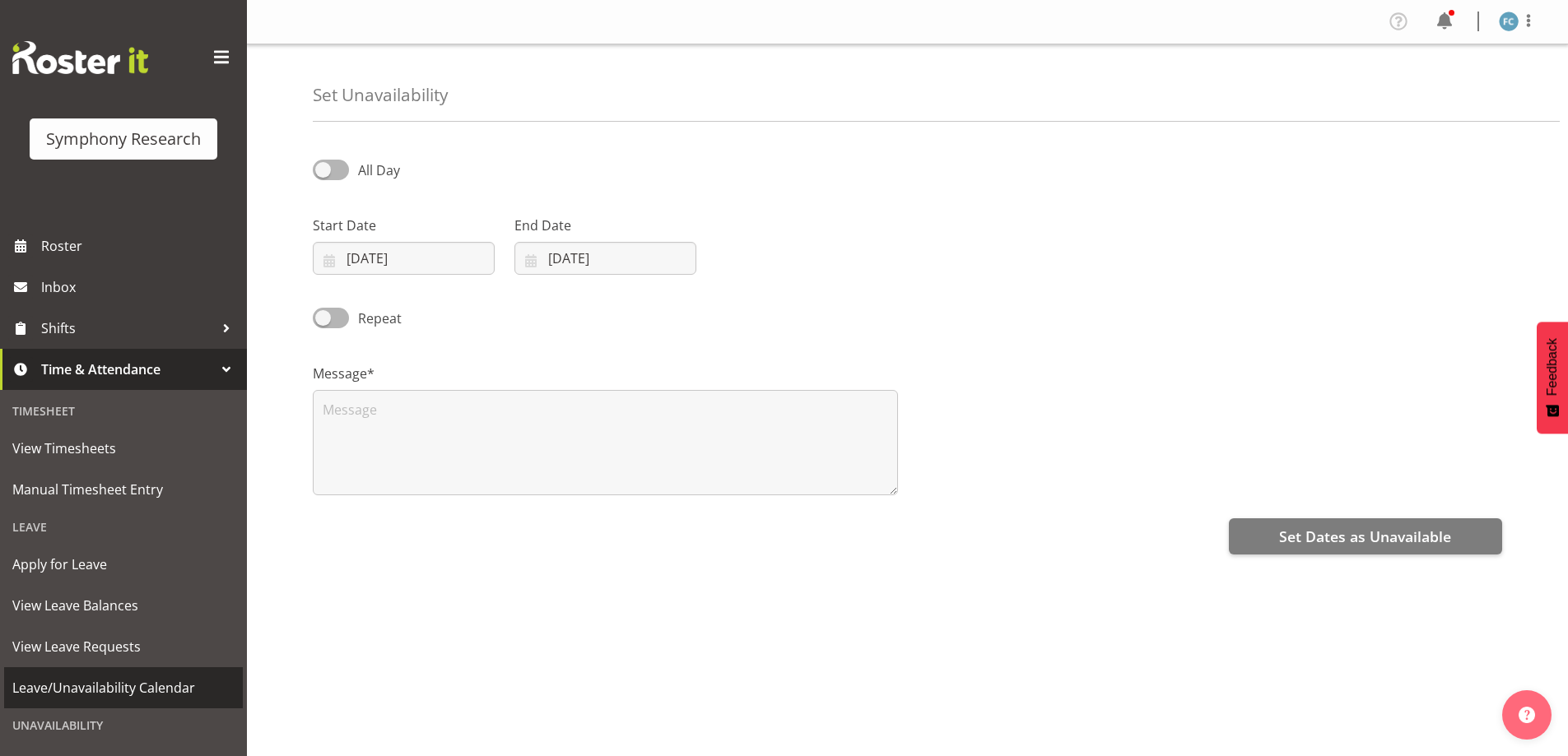
select select "7"
select select "2025"
click at [322, 260] on input "11/08/2025" at bounding box center [403, 258] width 181 height 33
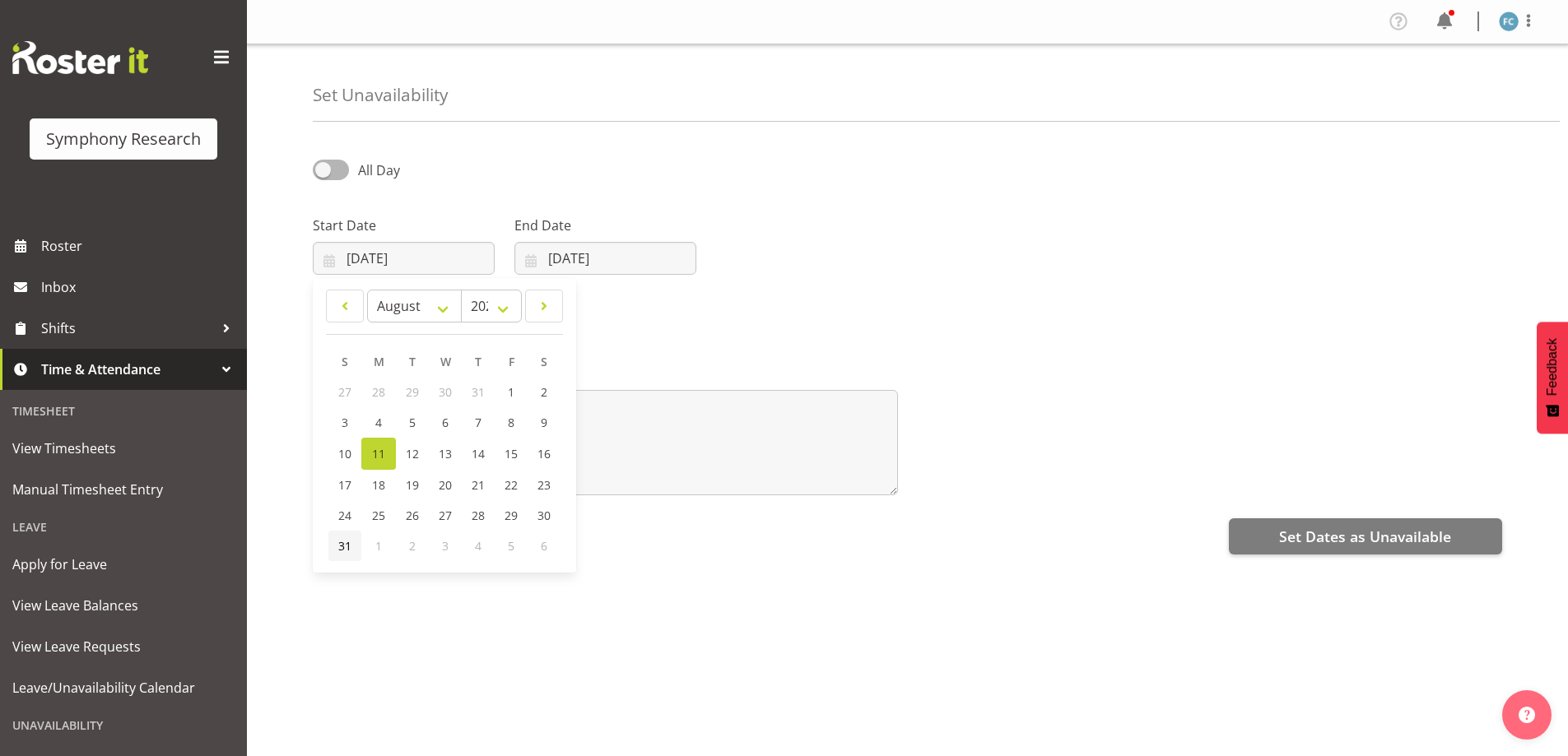
click at [351, 547] on span "31" at bounding box center [345, 545] width 13 height 16
type input "31/08/2025"
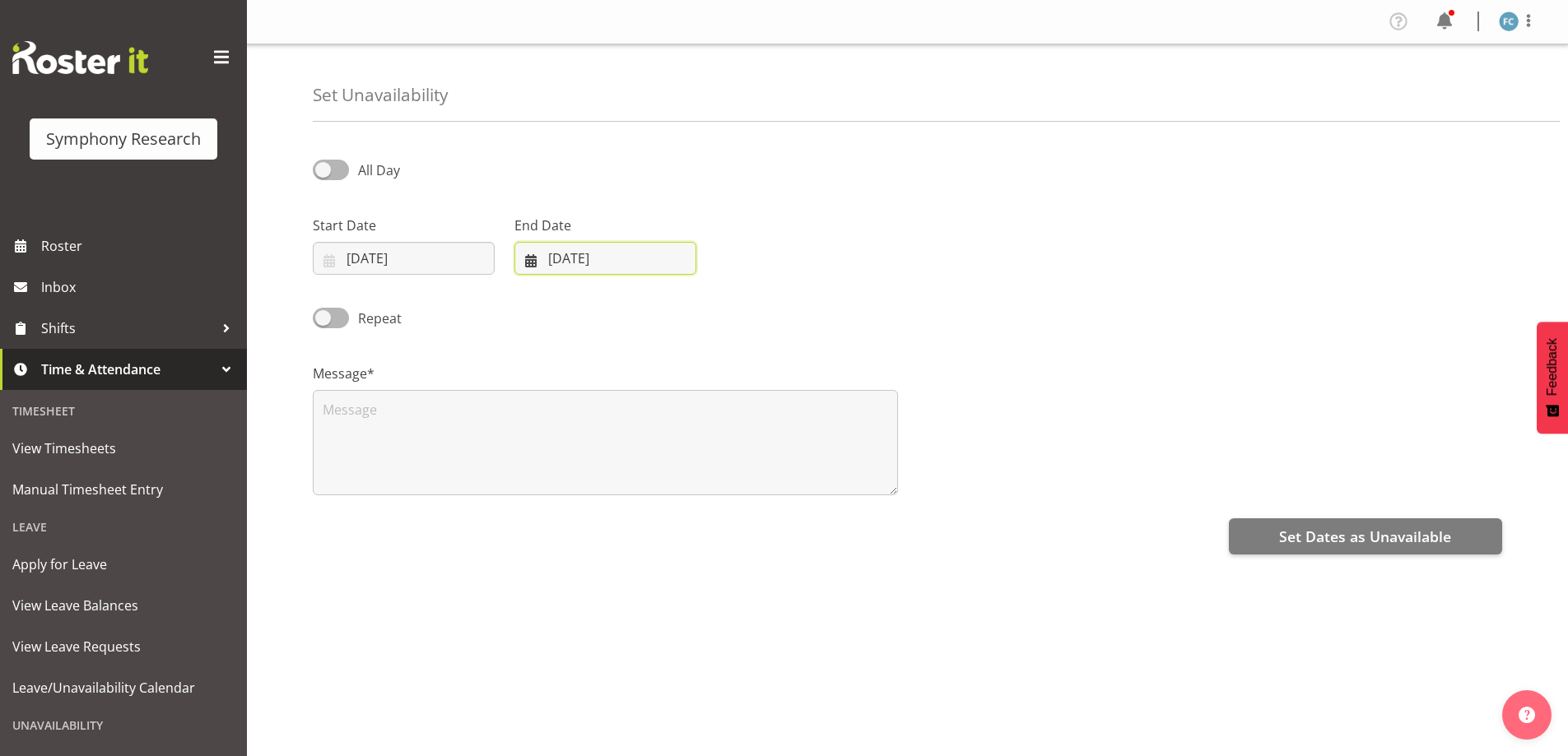
click at [531, 260] on input "11/08/2025" at bounding box center [605, 258] width 181 height 33
click at [625, 306] on select "January February March April May June July August September October November De…" at bounding box center [585, 306] width 113 height 33
select select "8"
click at [567, 289] on select "January February March April May June July August September October November De…" at bounding box center [585, 306] width 113 height 33
click at [579, 390] on span "1" at bounding box center [580, 392] width 7 height 16
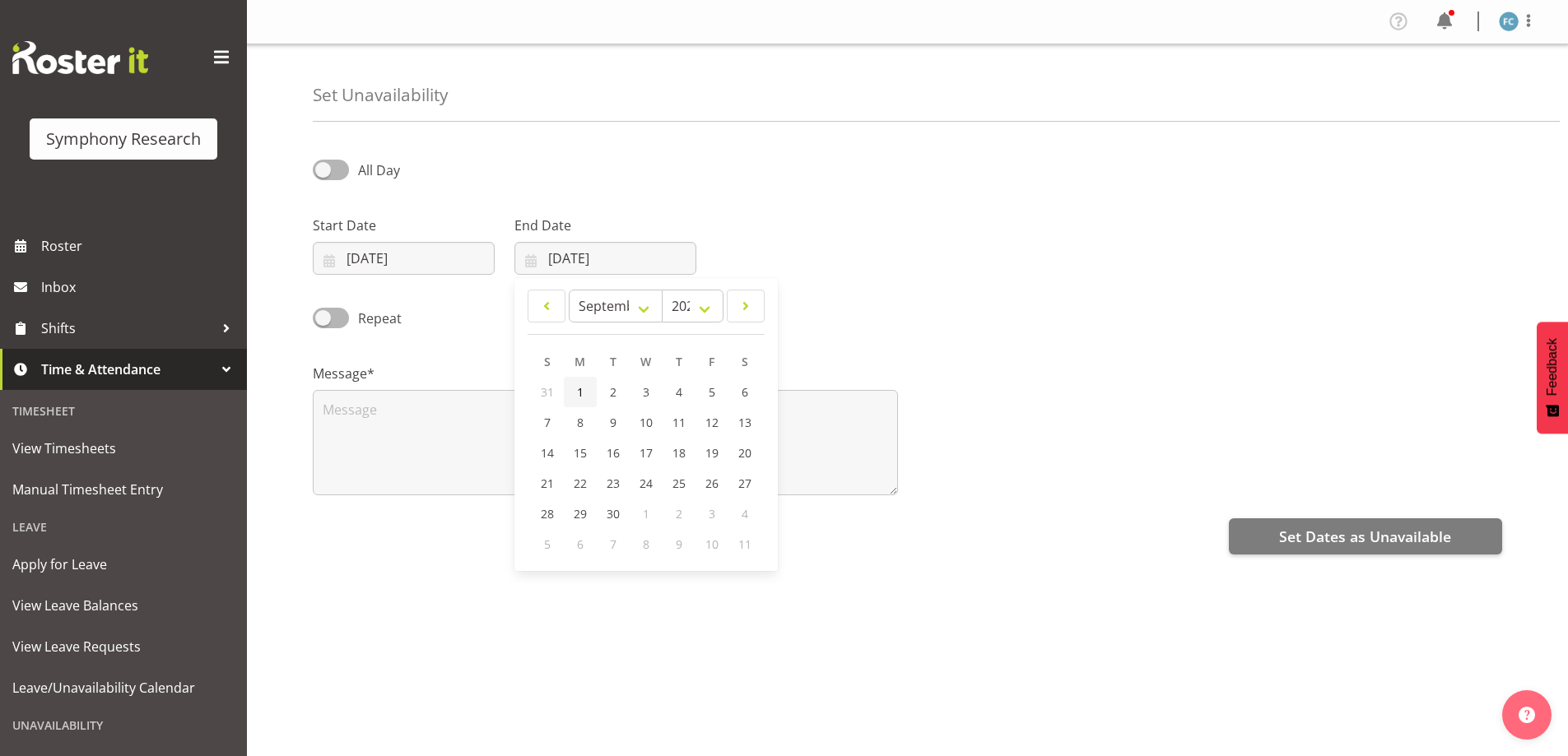
type input "01/09/2025"
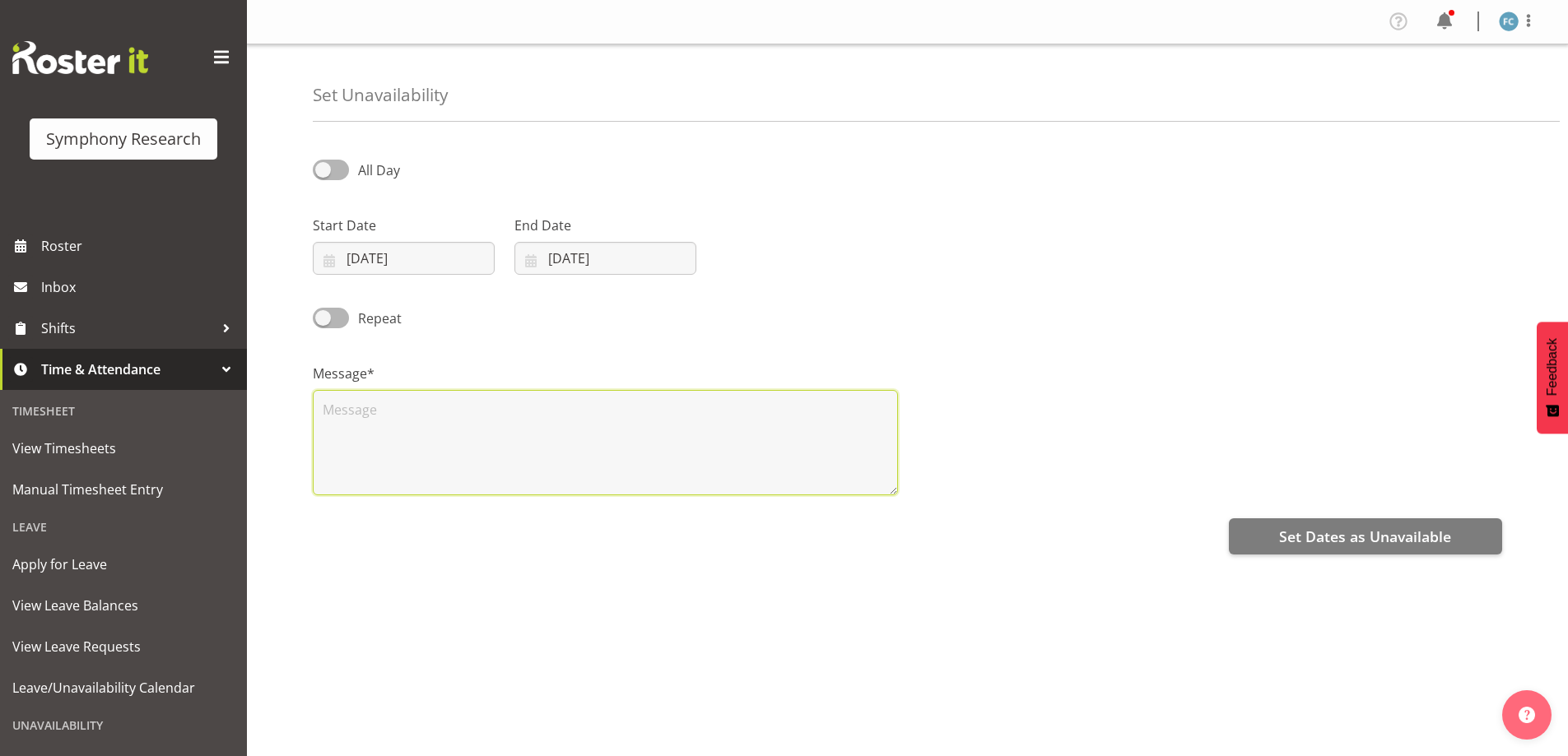
click at [392, 405] on textarea at bounding box center [605, 443] width 585 height 106
type textarea "Days off"
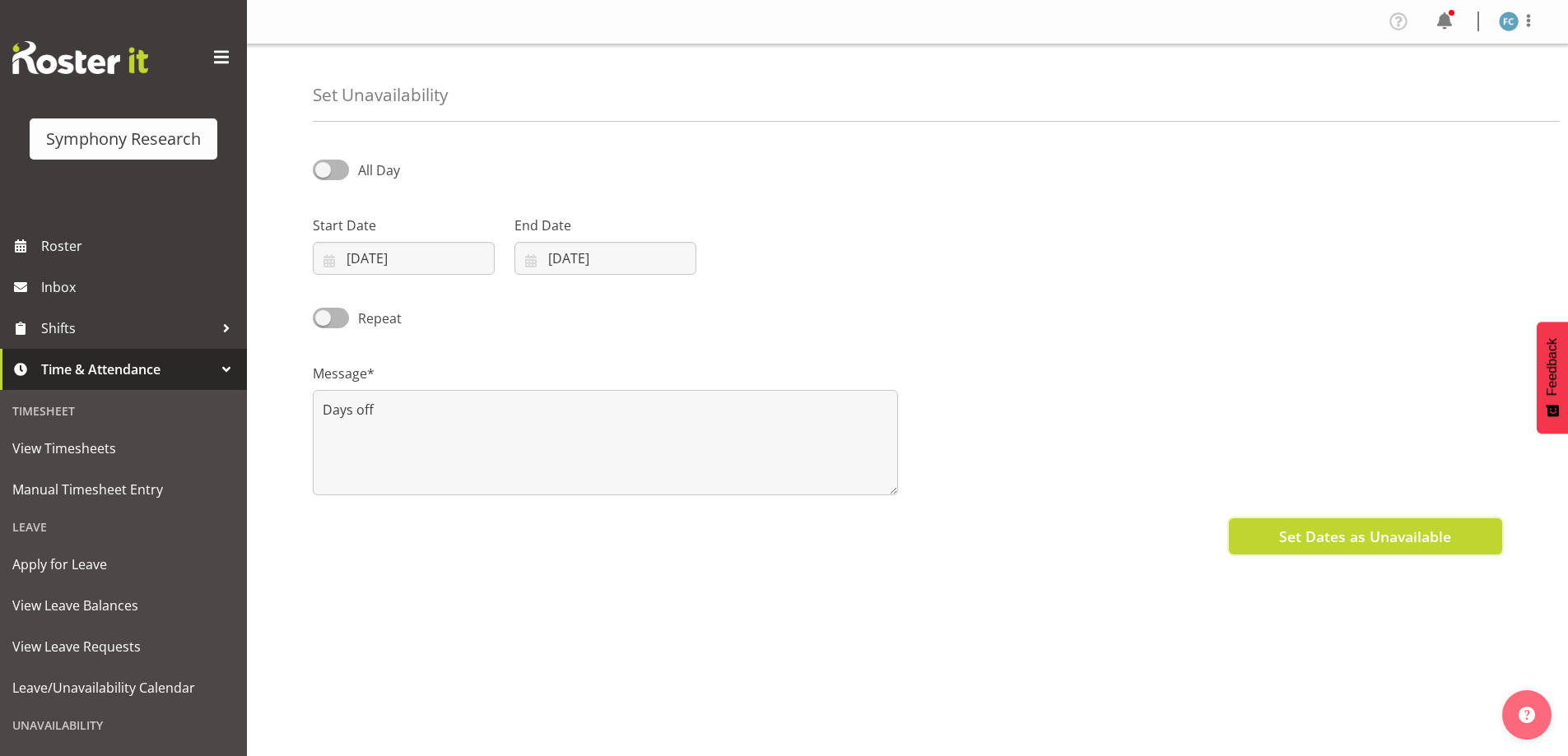
click at [1380, 542] on span "Set Dates as Unavailable" at bounding box center [1364, 536] width 172 height 21
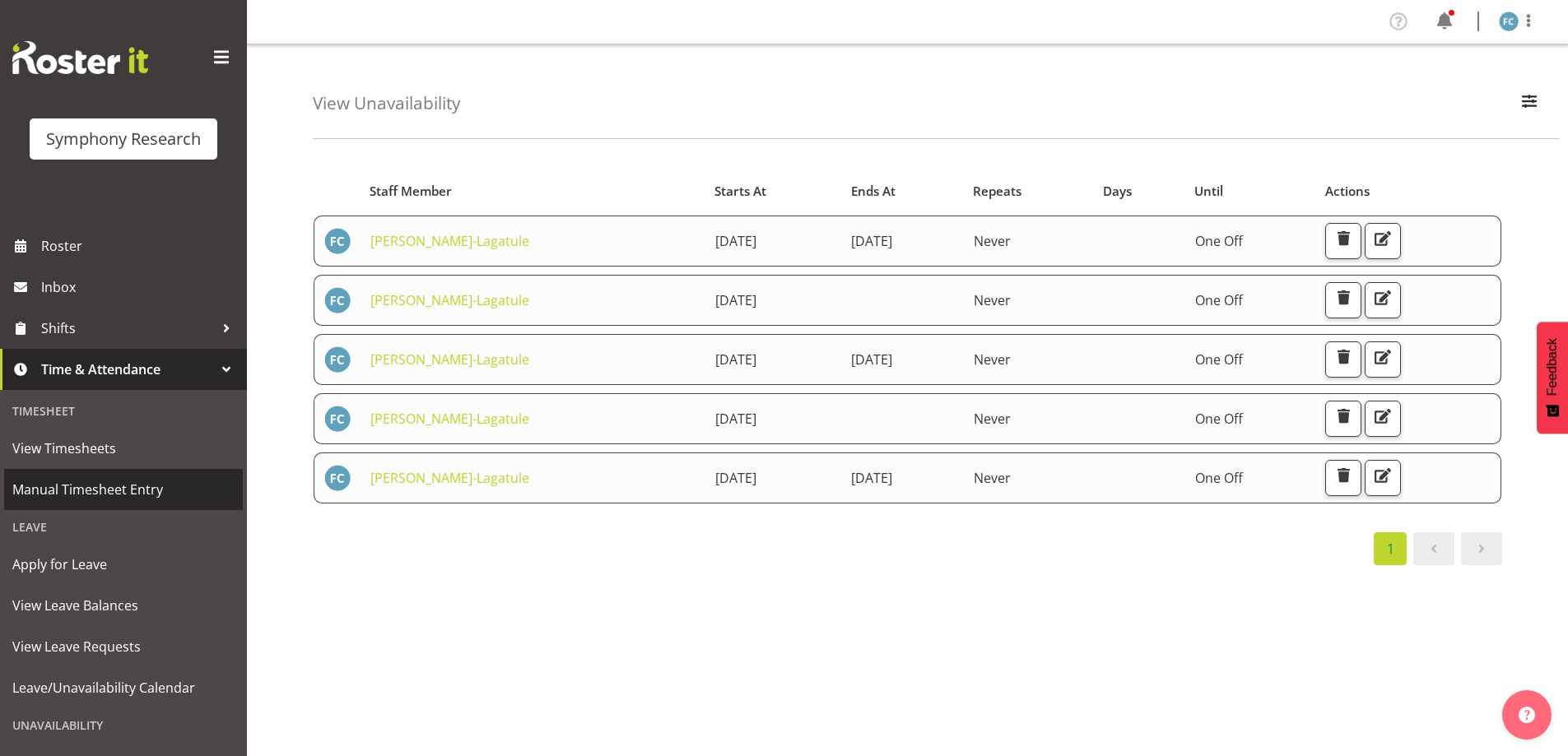
click at [155, 491] on span "Manual Timesheet Entry" at bounding box center [123, 490] width 222 height 25
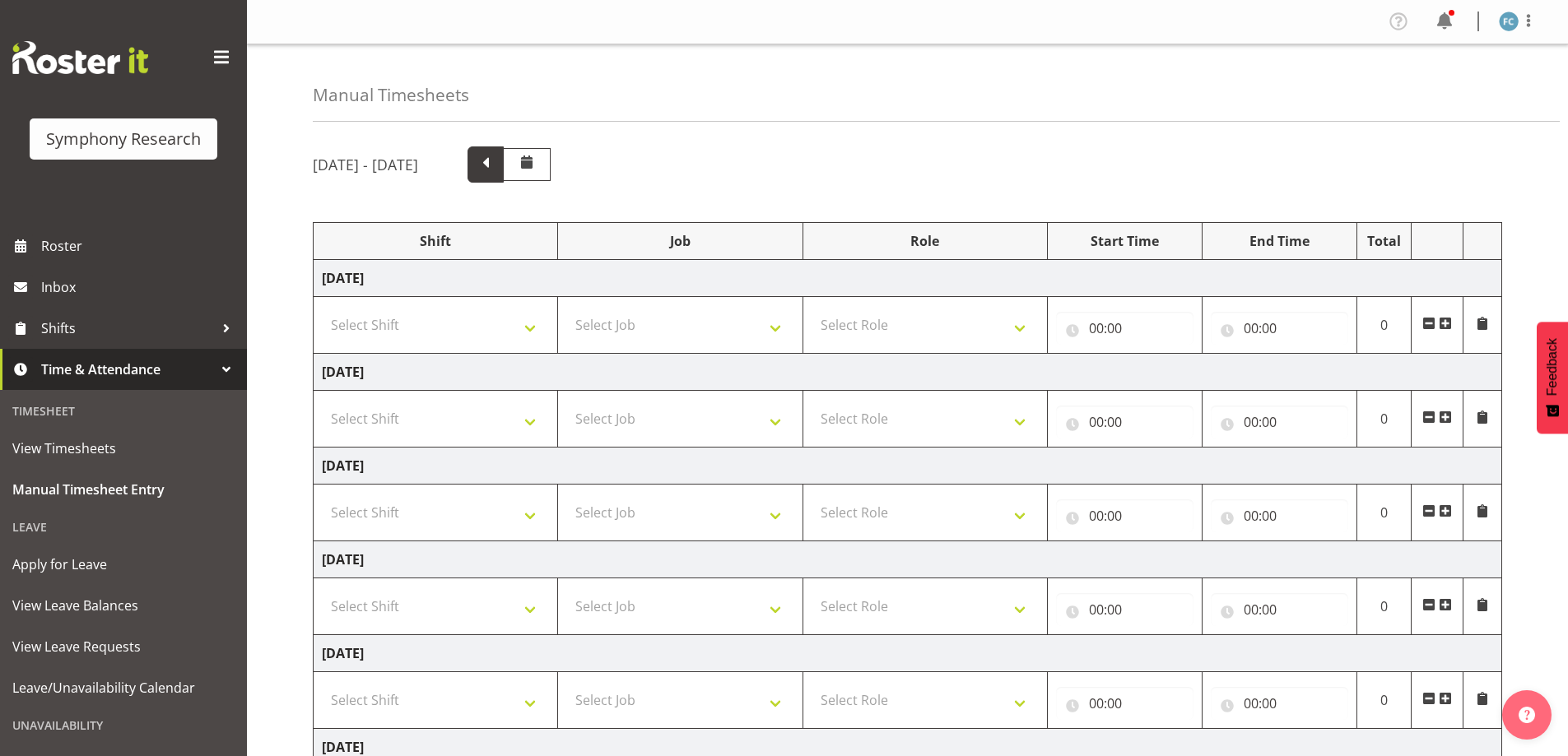
click at [497, 167] on span at bounding box center [486, 163] width 21 height 21
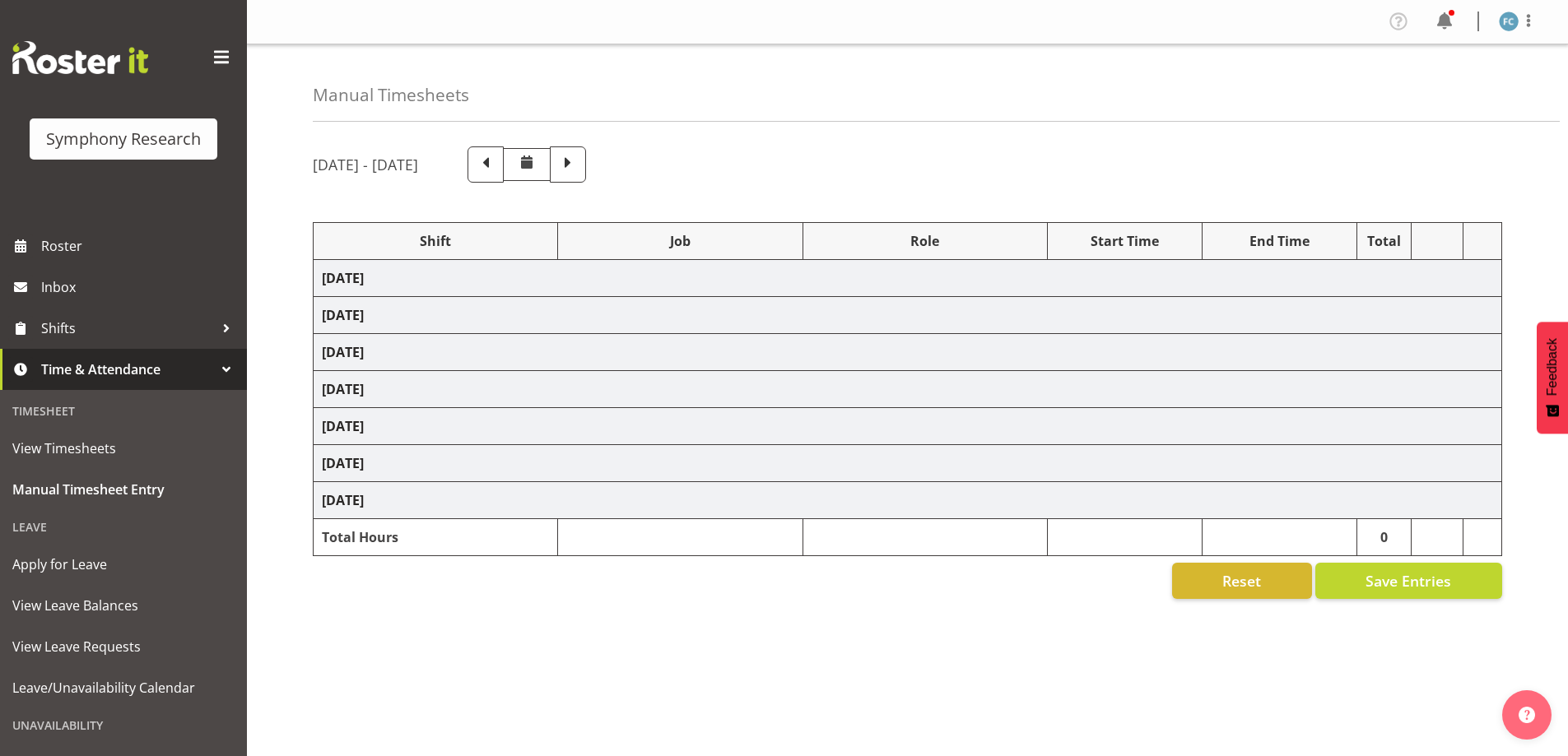
select select "41605"
select select "10499"
select select "41605"
select select "10499"
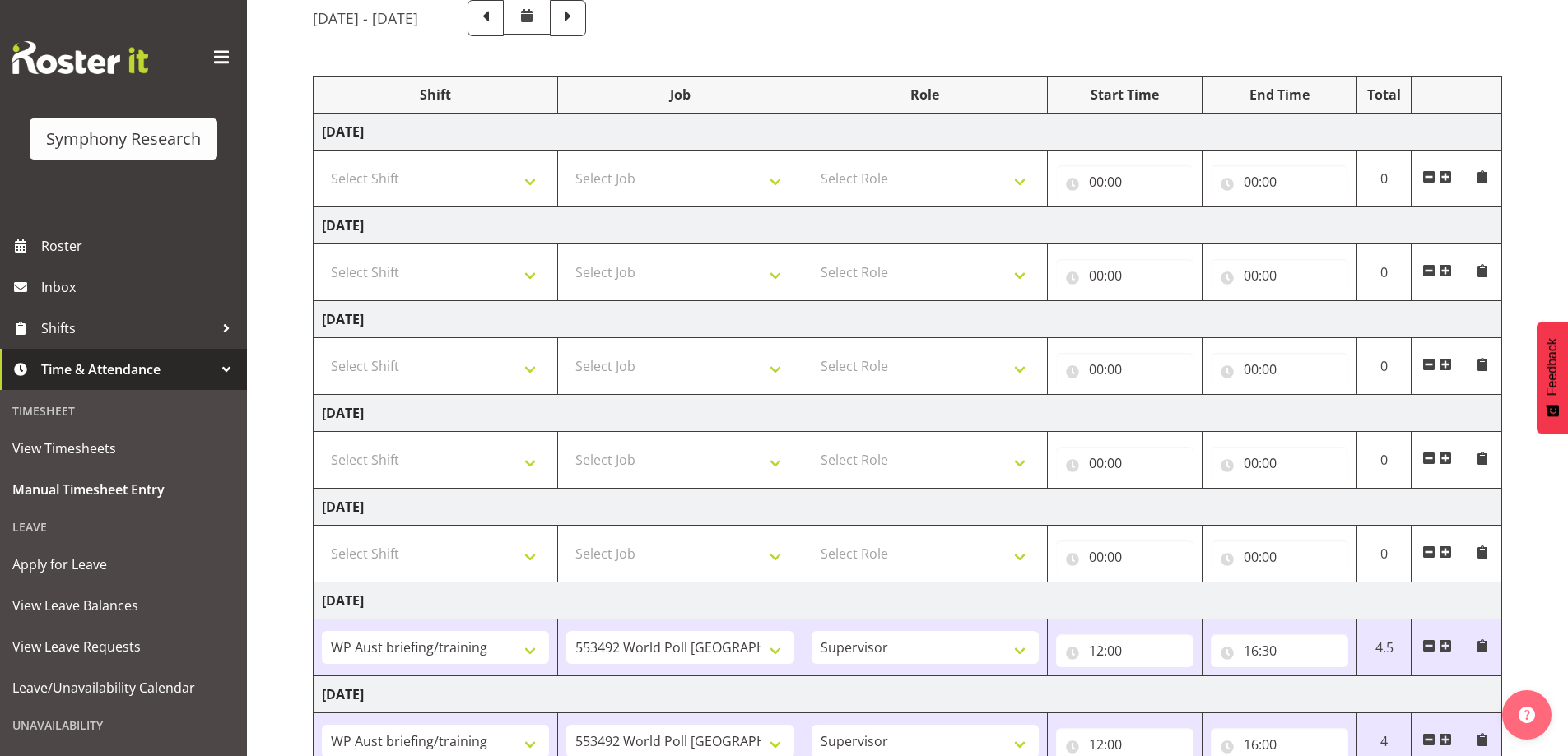
scroll to position [265, 0]
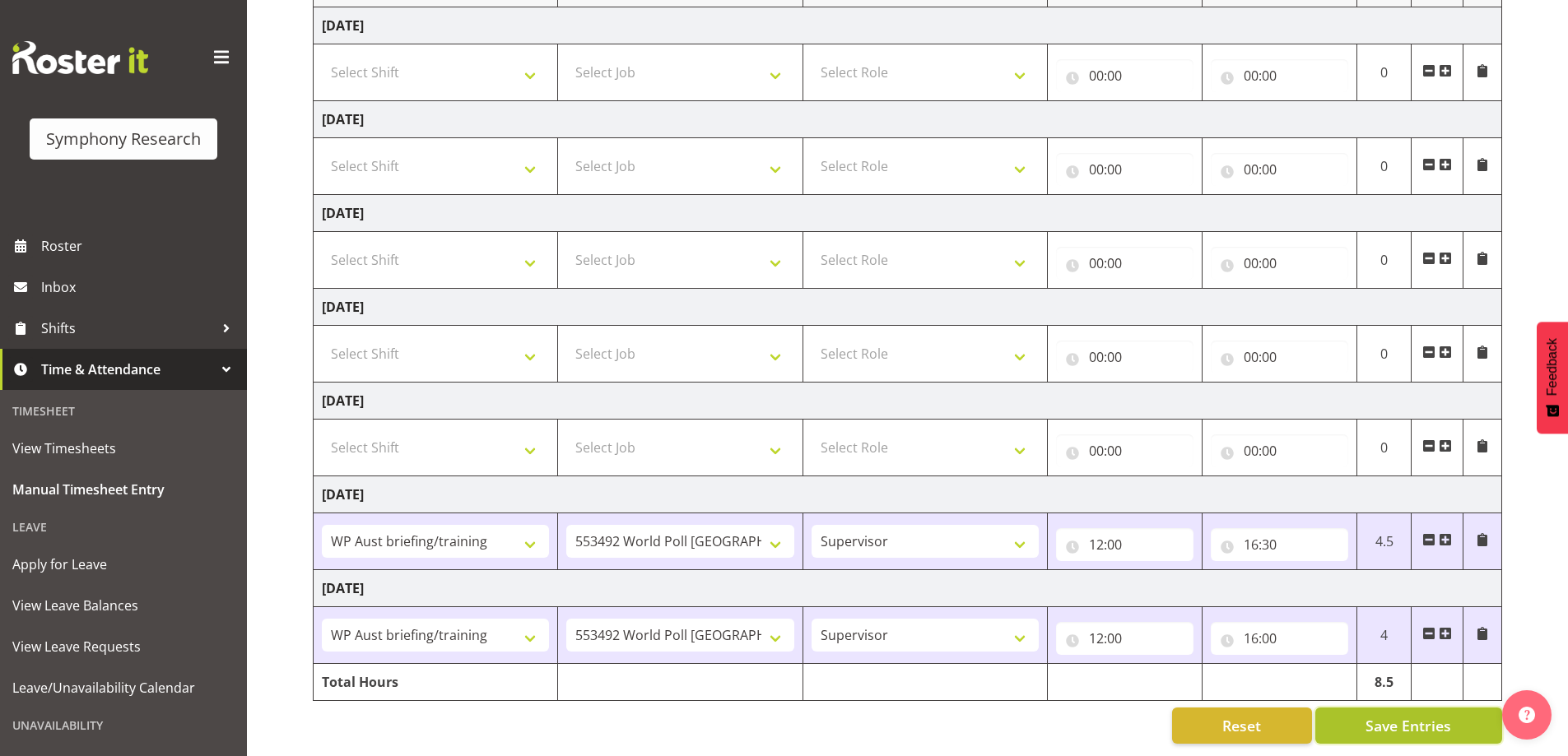
click at [1424, 715] on span "Save Entries" at bounding box center [1408, 725] width 86 height 21
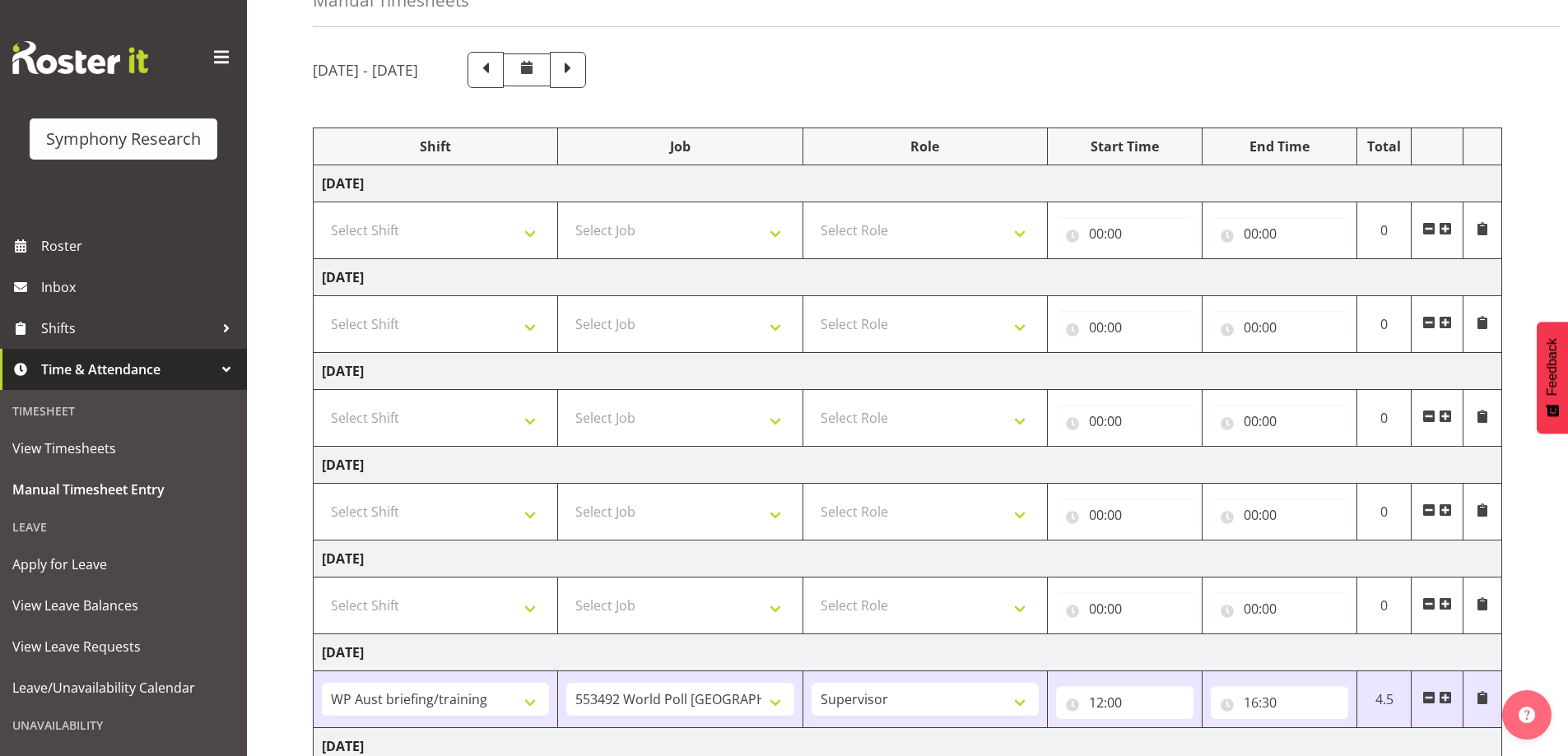
scroll to position [0, 0]
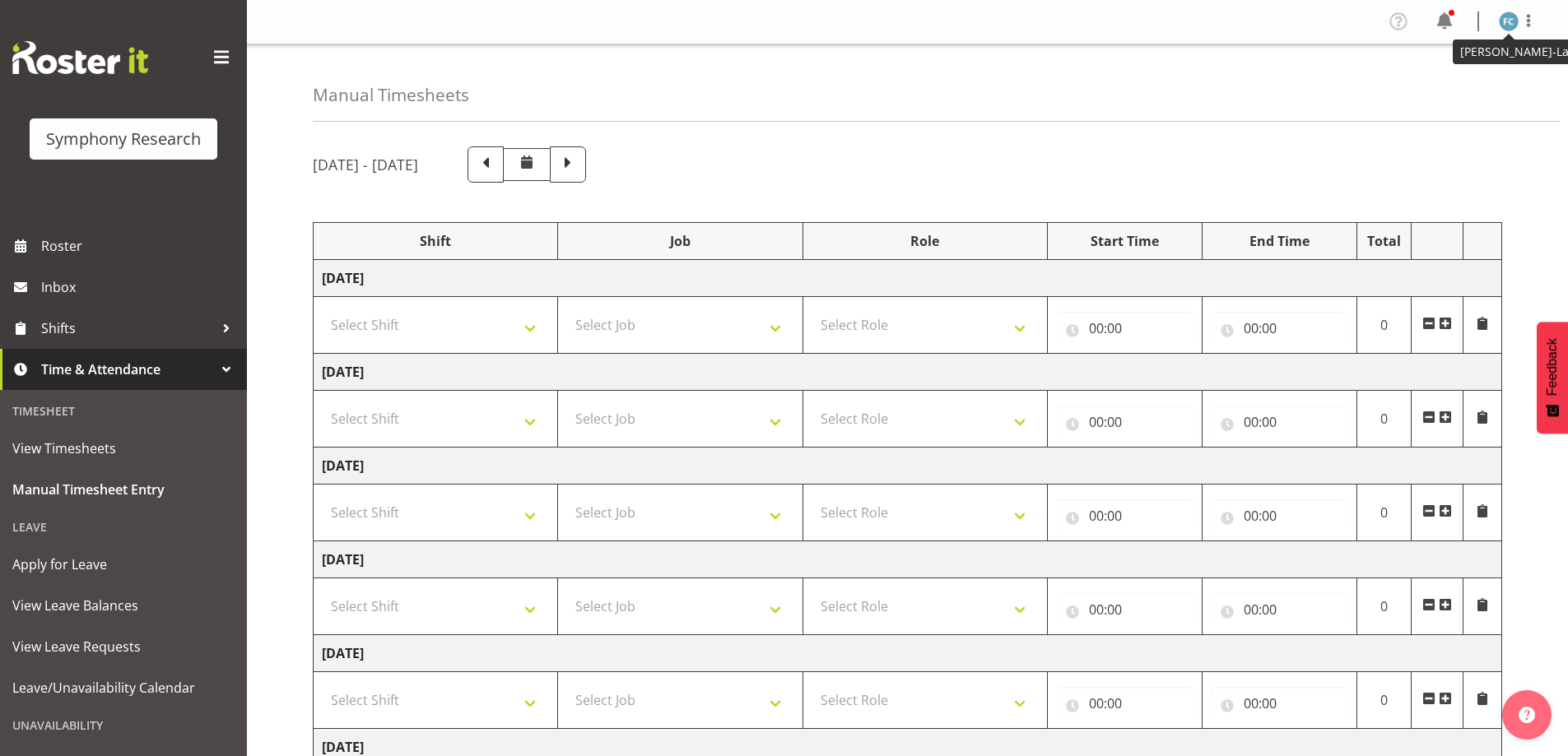
click at [1511, 25] on img at bounding box center [1509, 21] width 20 height 20
click at [1457, 91] on link "Log Out" at bounding box center [1459, 87] width 158 height 30
